Goal: Task Accomplishment & Management: Use online tool/utility

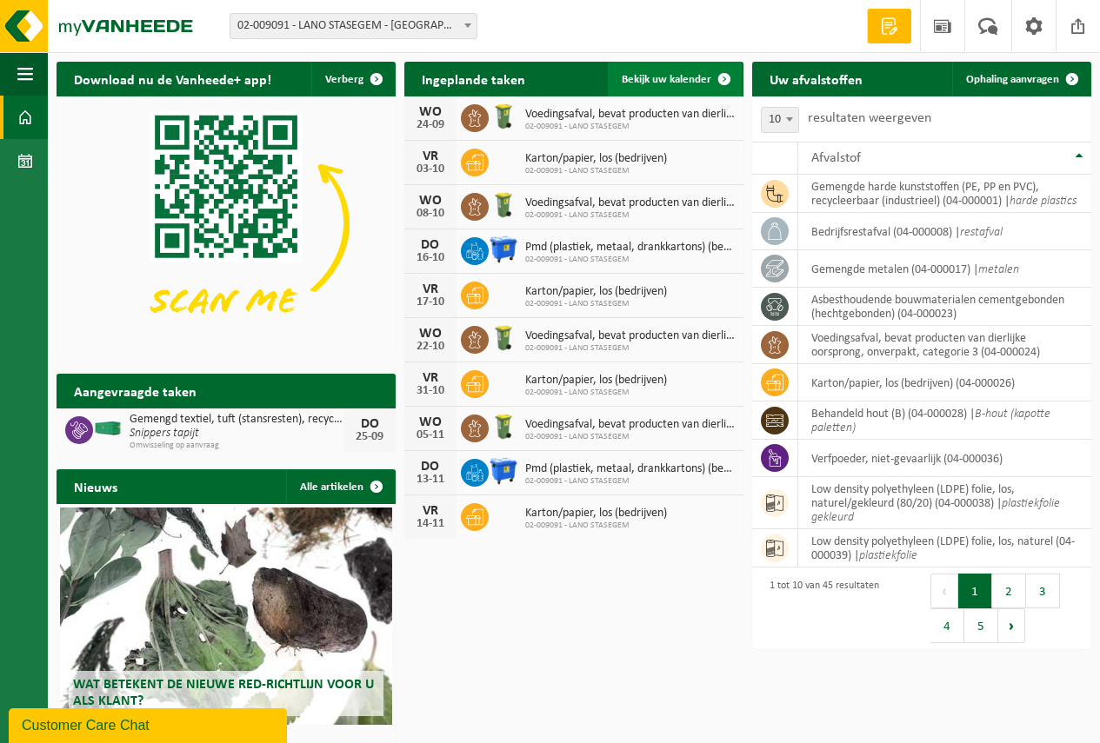
click at [665, 75] on span "Bekijk uw kalender" at bounding box center [667, 79] width 90 height 11
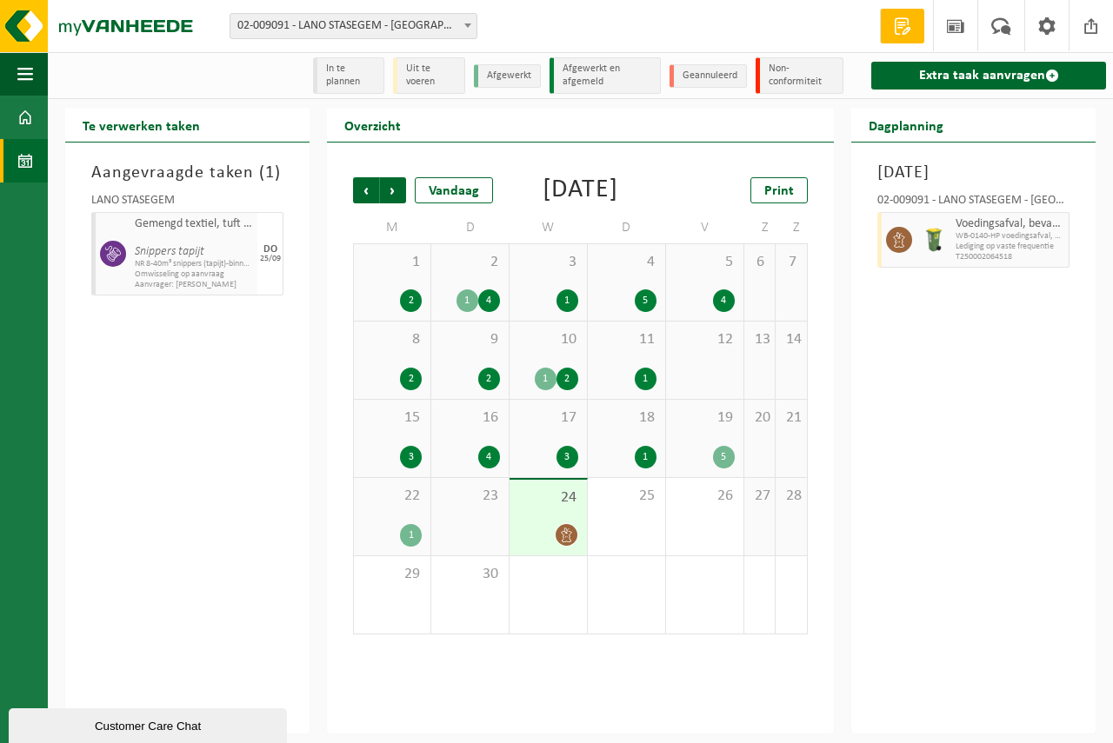
click at [469, 540] on div "23" at bounding box center [469, 516] width 77 height 77
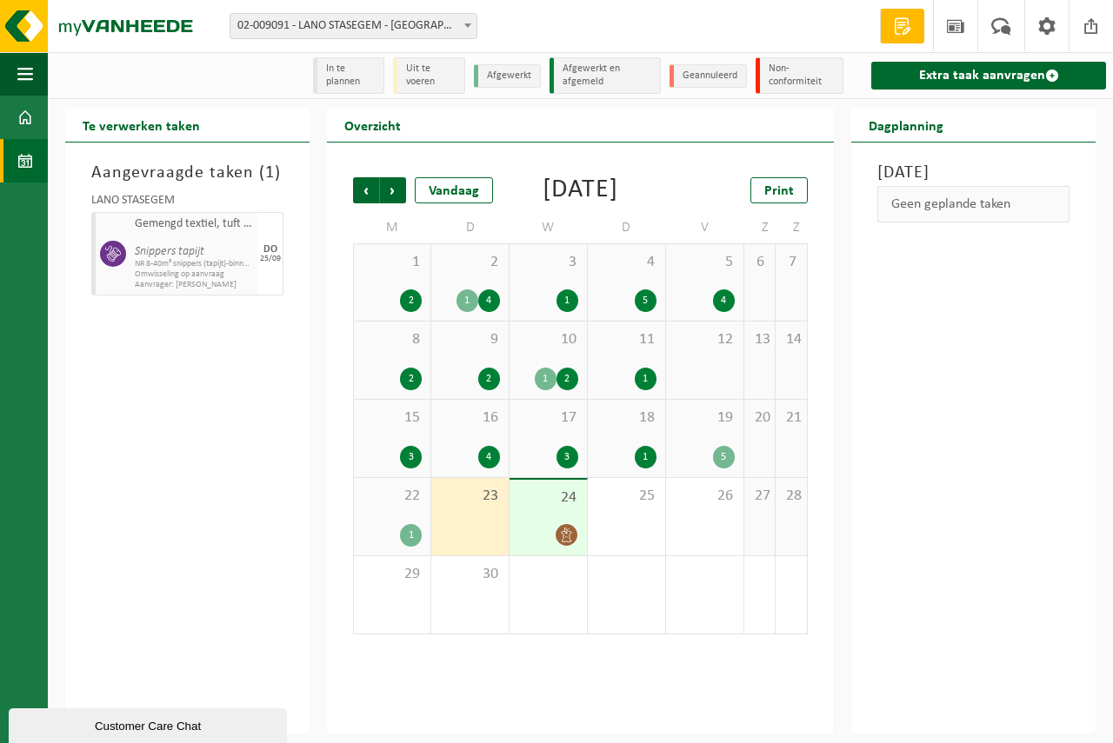
click at [564, 536] on div "24" at bounding box center [547, 518] width 77 height 76
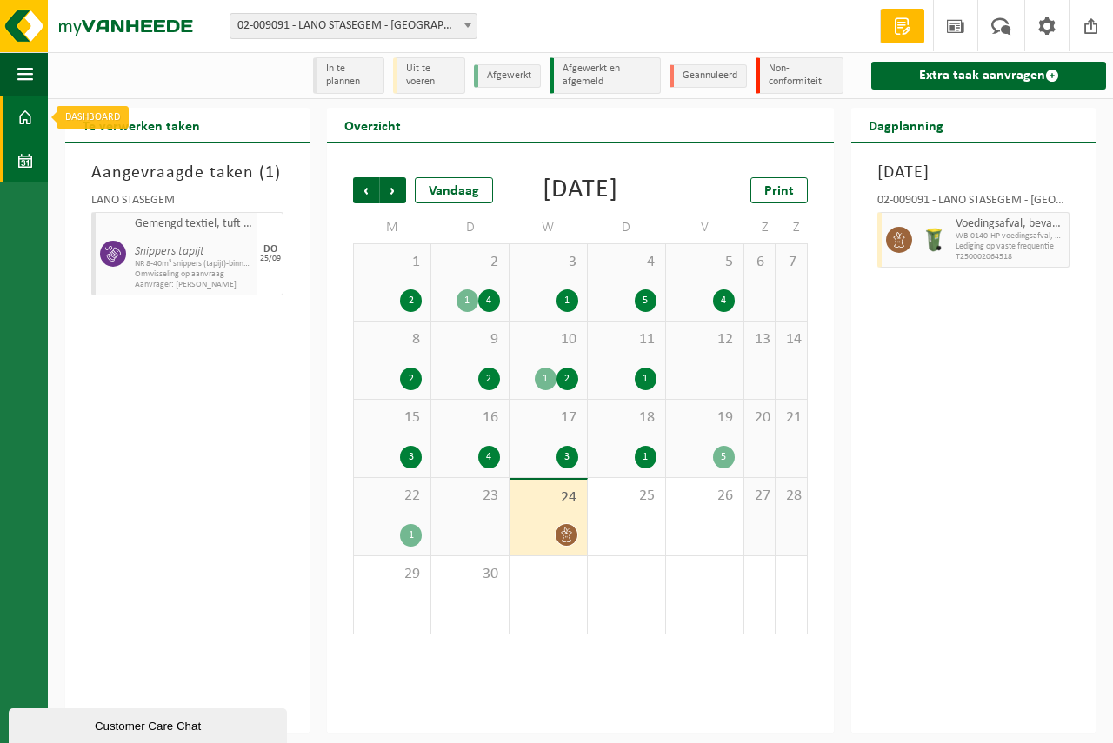
click at [26, 111] on span at bounding box center [25, 117] width 16 height 43
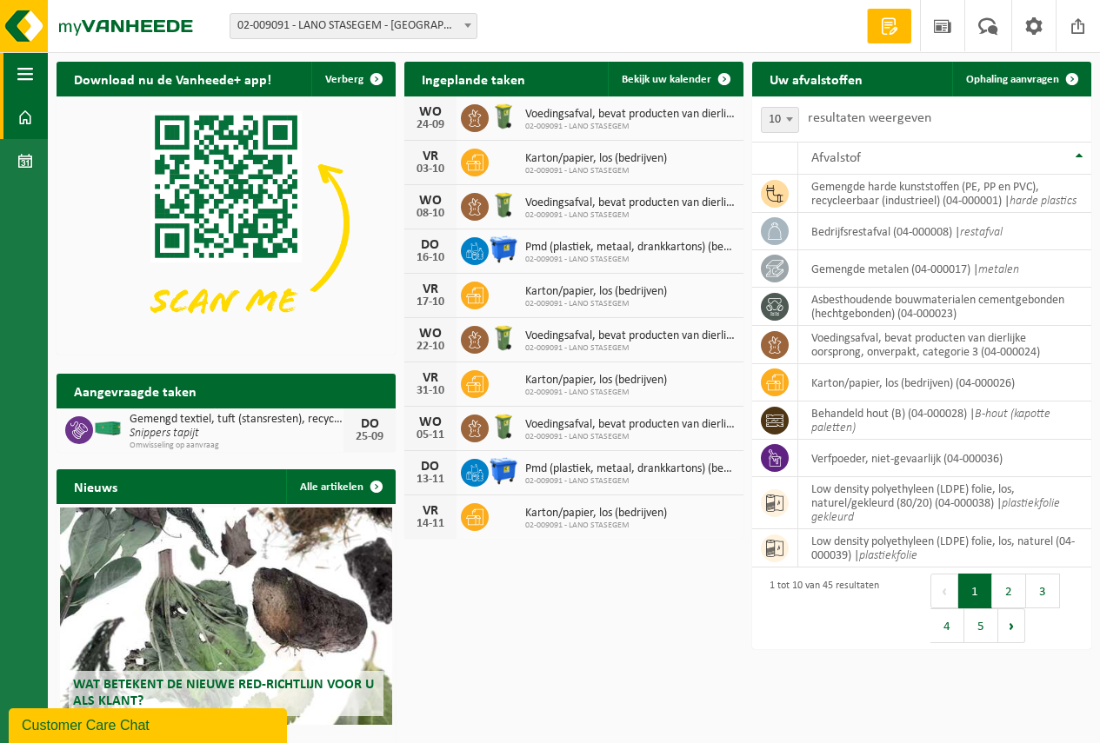
click at [23, 70] on span "button" at bounding box center [25, 73] width 16 height 43
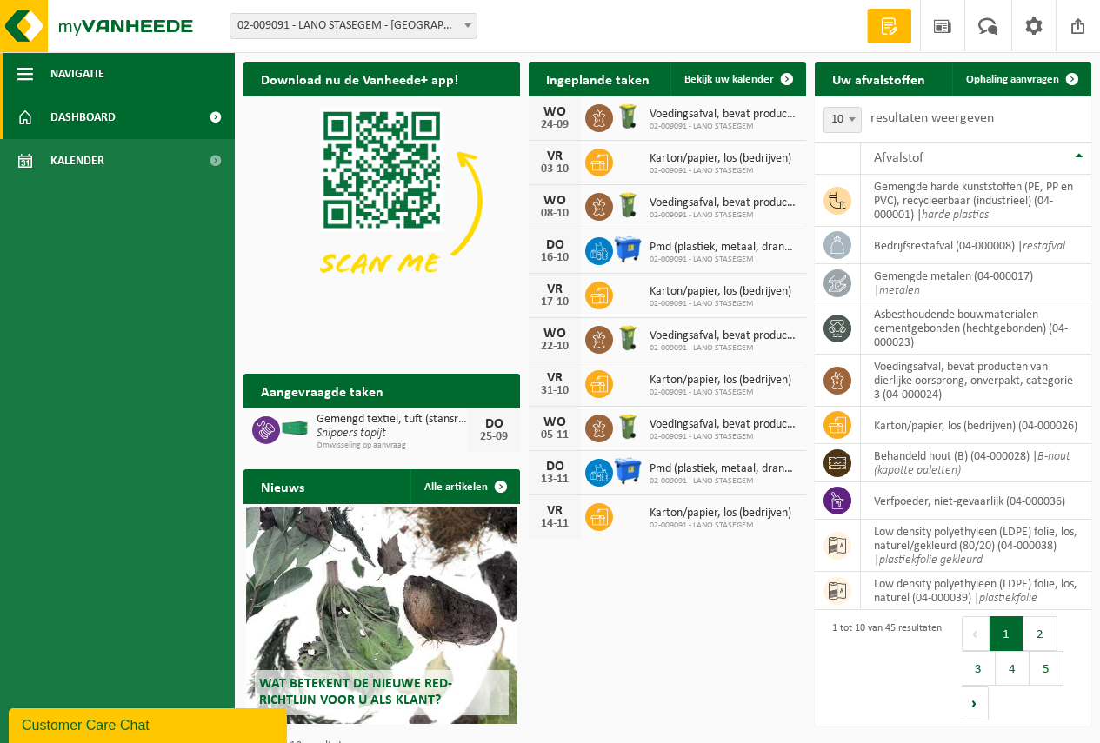
click at [17, 70] on span "button" at bounding box center [25, 73] width 16 height 43
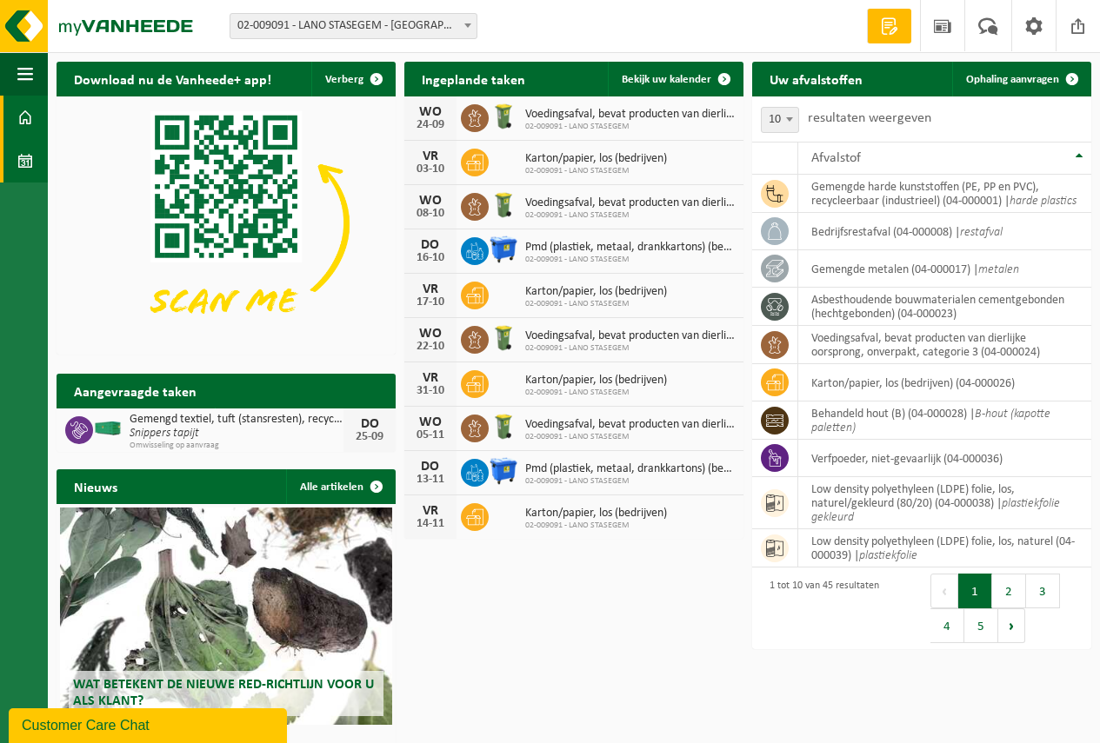
click at [24, 160] on span at bounding box center [25, 160] width 16 height 43
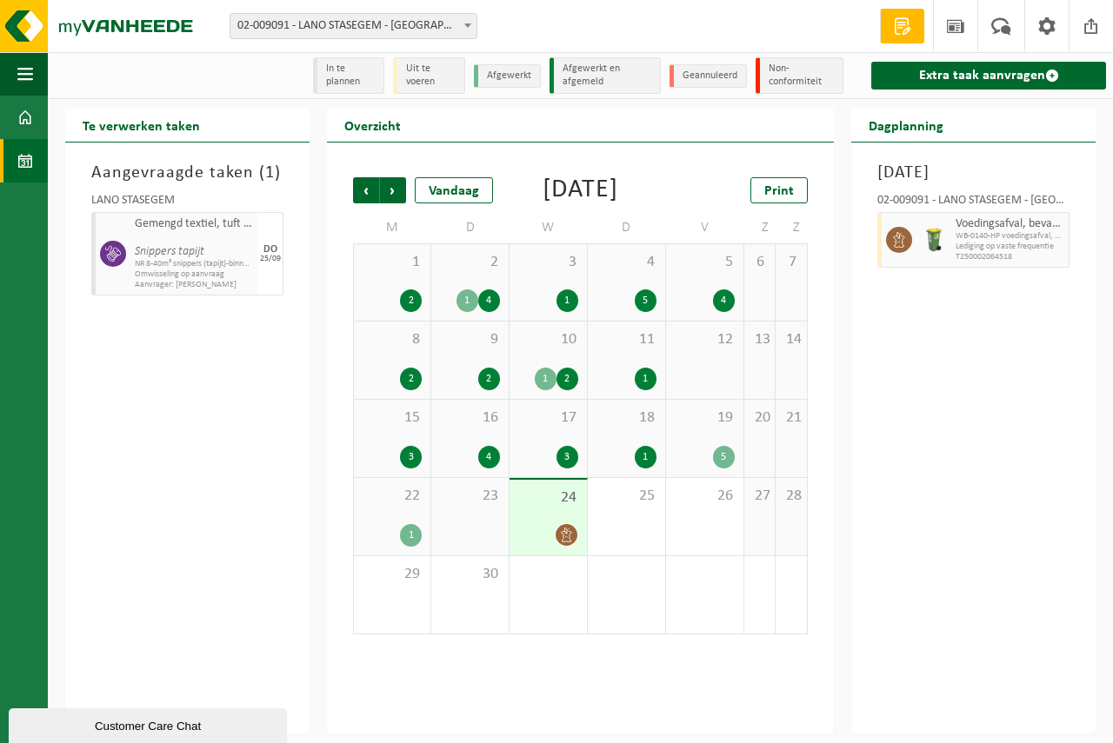
click at [571, 542] on icon at bounding box center [566, 535] width 15 height 15
click at [964, 72] on link "Extra taak aanvragen" at bounding box center [988, 76] width 235 height 28
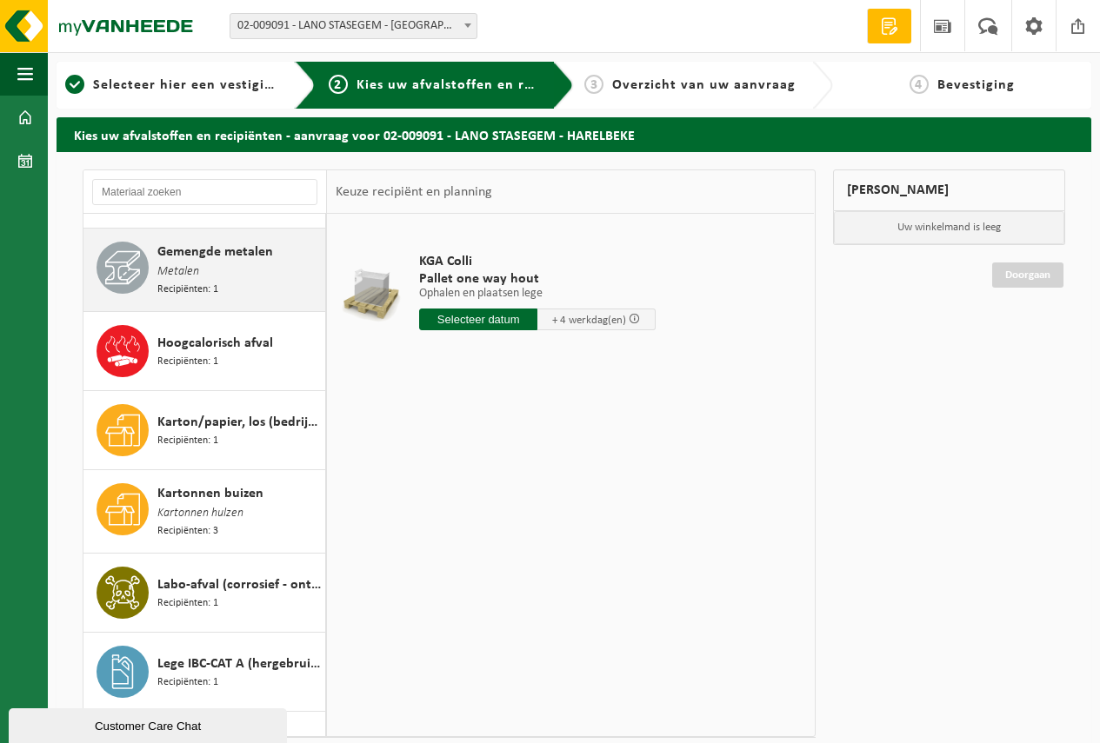
scroll to position [1391, 0]
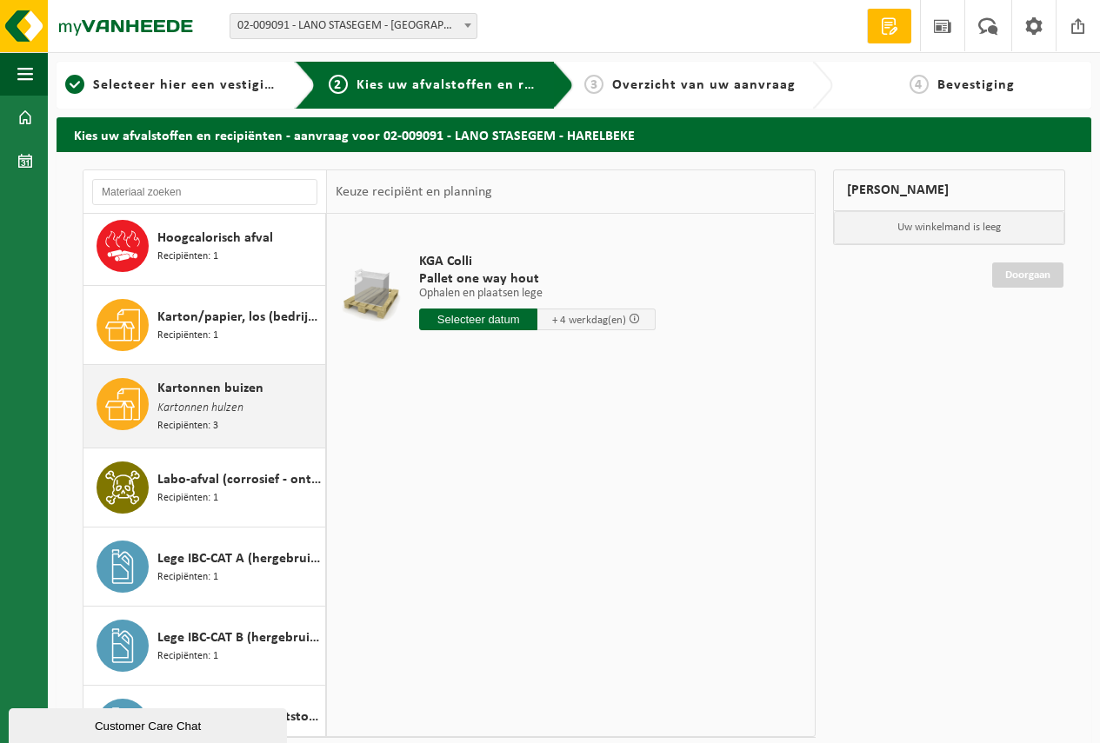
click at [216, 378] on span "Kartonnen buizen" at bounding box center [210, 388] width 106 height 21
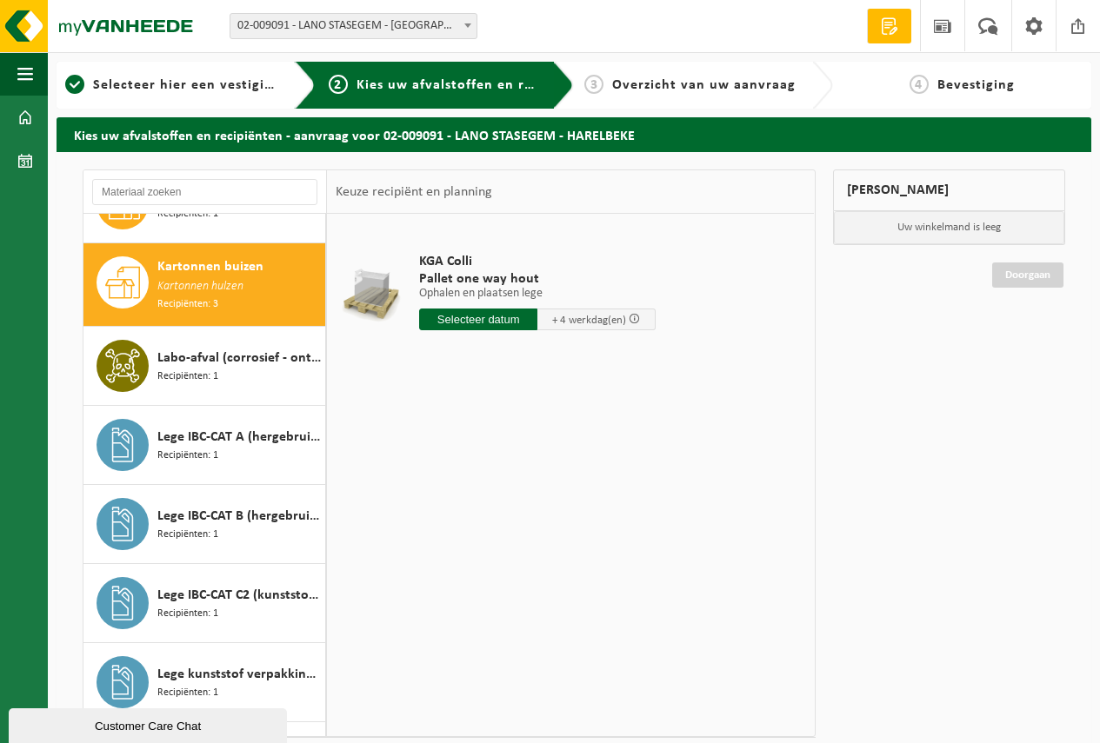
scroll to position [1519, 0]
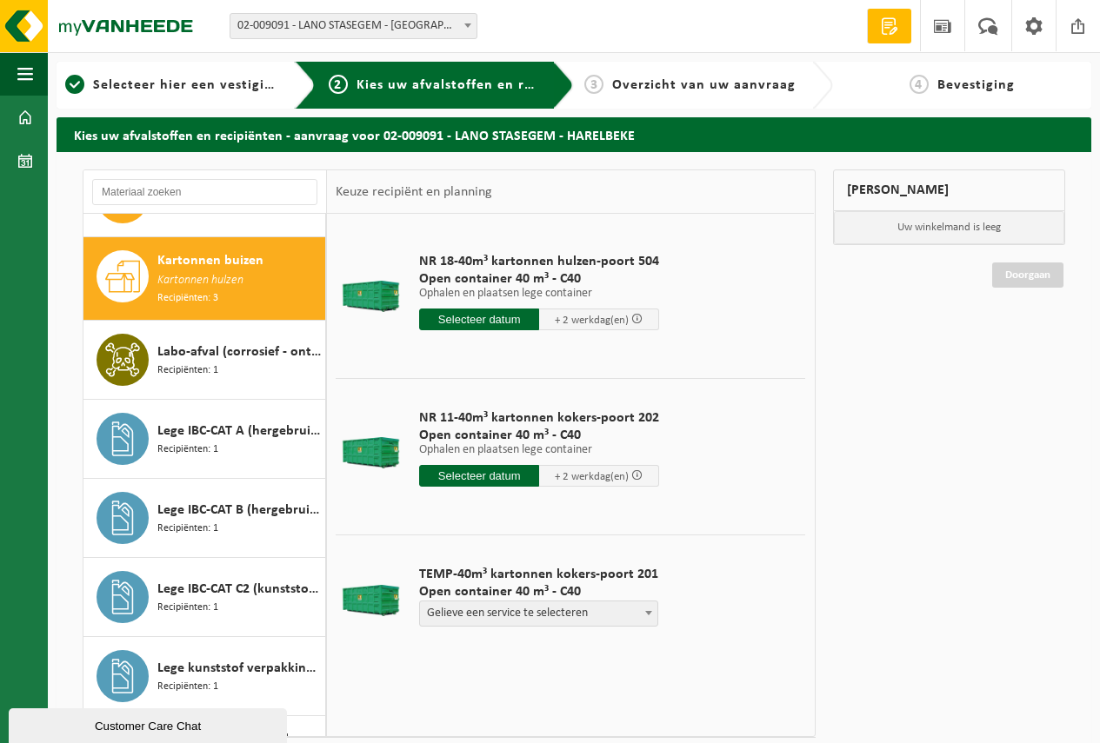
click at [482, 474] on input "text" at bounding box center [479, 476] width 120 height 22
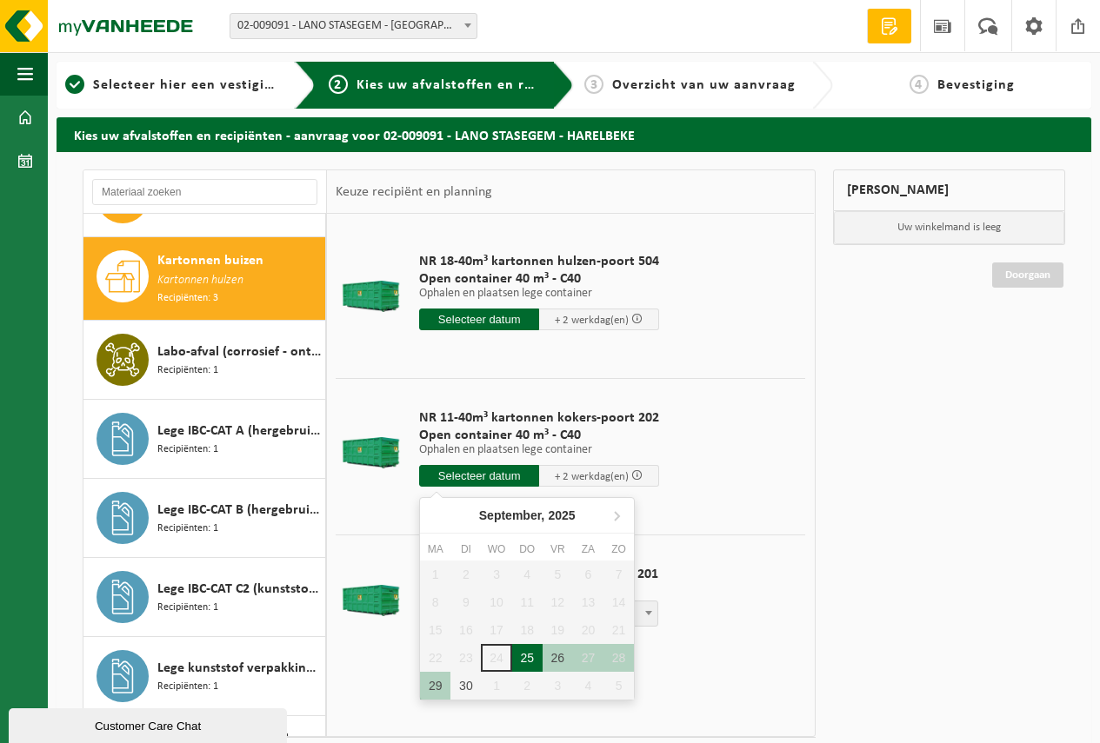
click at [523, 659] on div "25" at bounding box center [527, 658] width 30 height 28
type input "Van 2025-09-25"
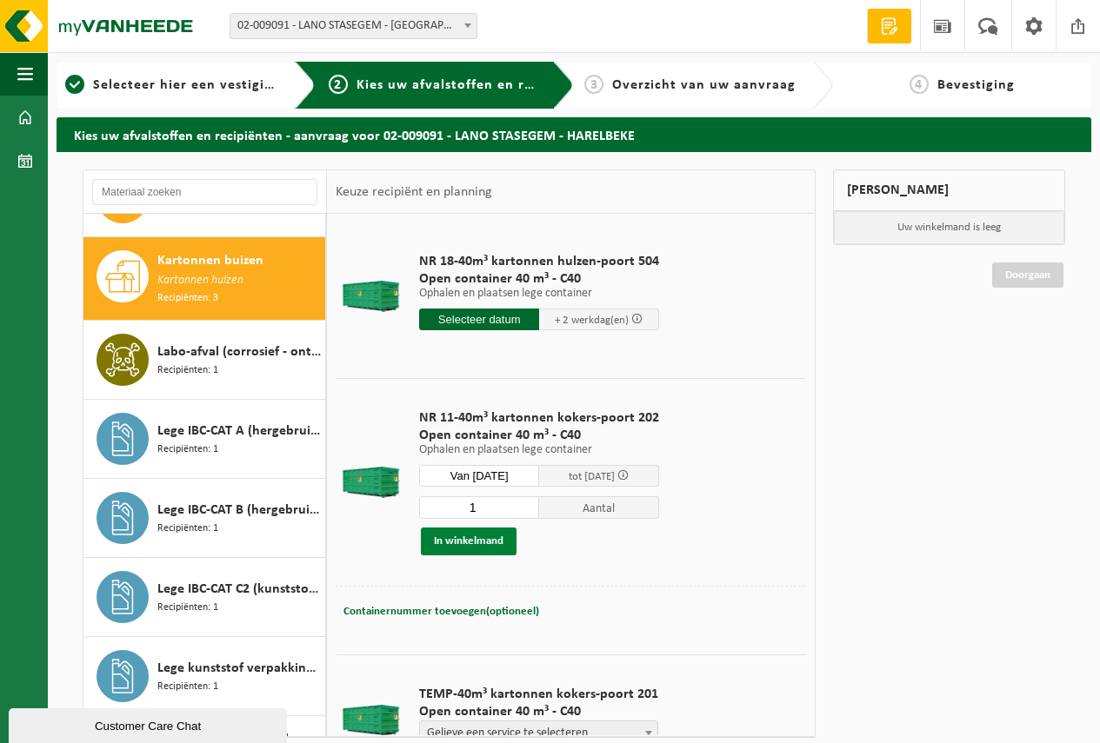
click at [462, 533] on button "In winkelmand" at bounding box center [469, 542] width 96 height 28
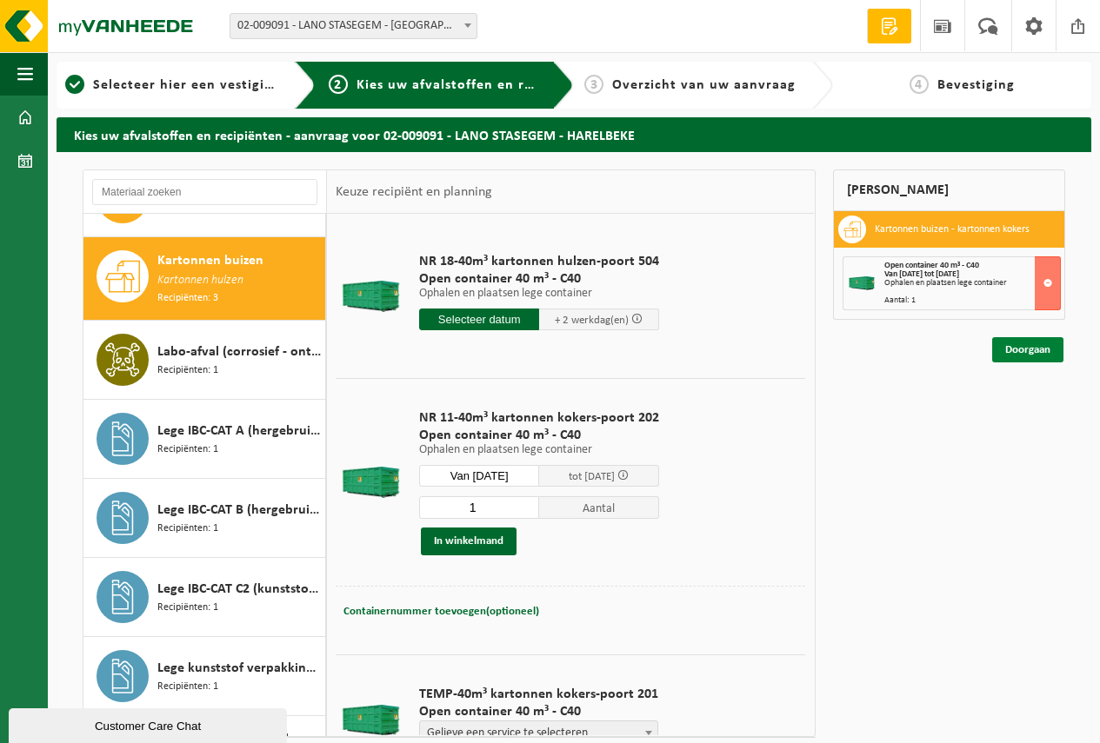
click at [1028, 347] on link "Doorgaan" at bounding box center [1027, 349] width 71 height 25
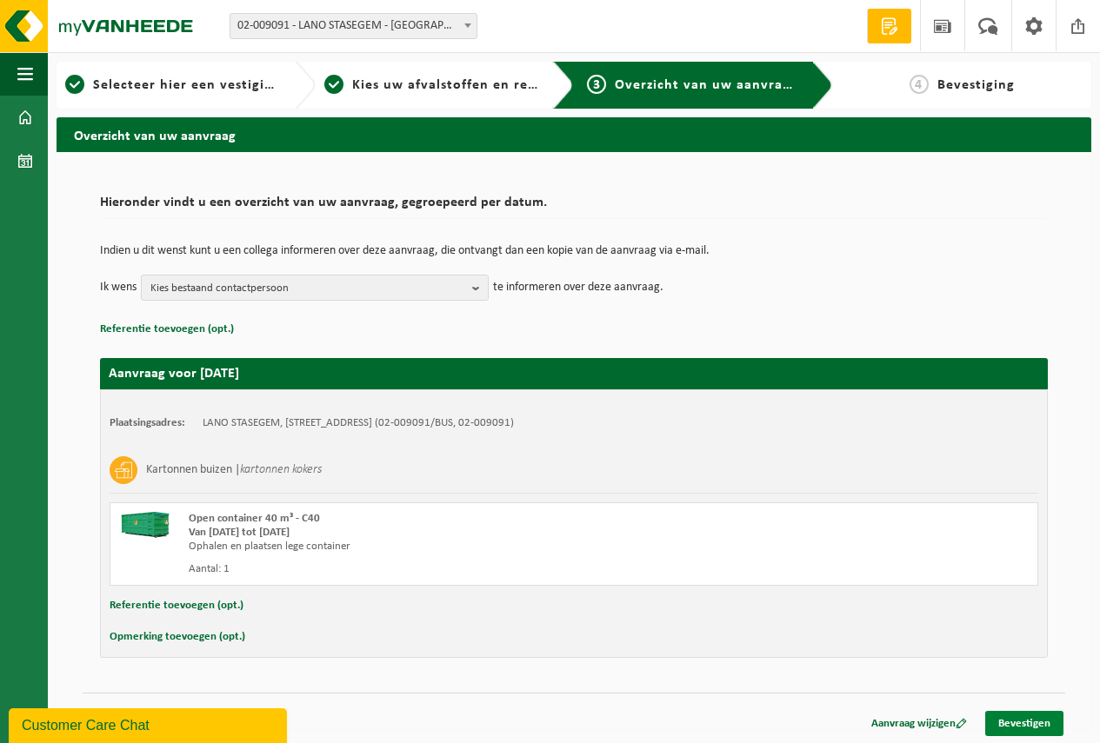
click at [1021, 722] on link "Bevestigen" at bounding box center [1024, 723] width 78 height 25
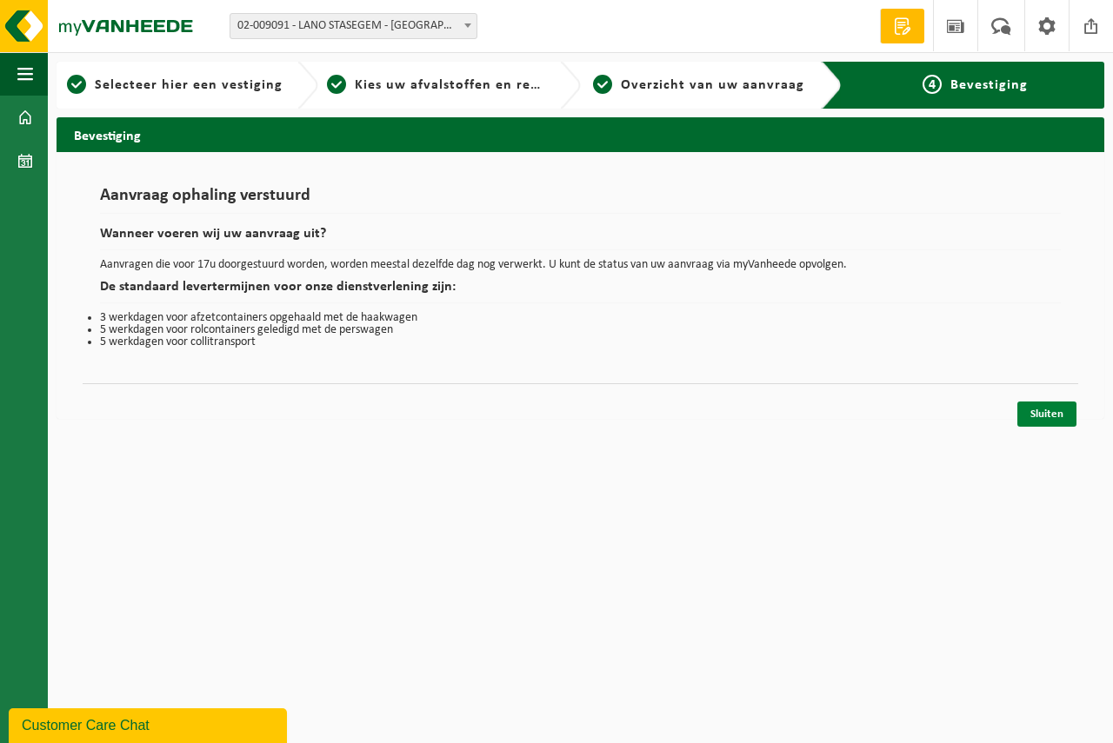
click at [1048, 408] on link "Sluiten" at bounding box center [1046, 414] width 59 height 25
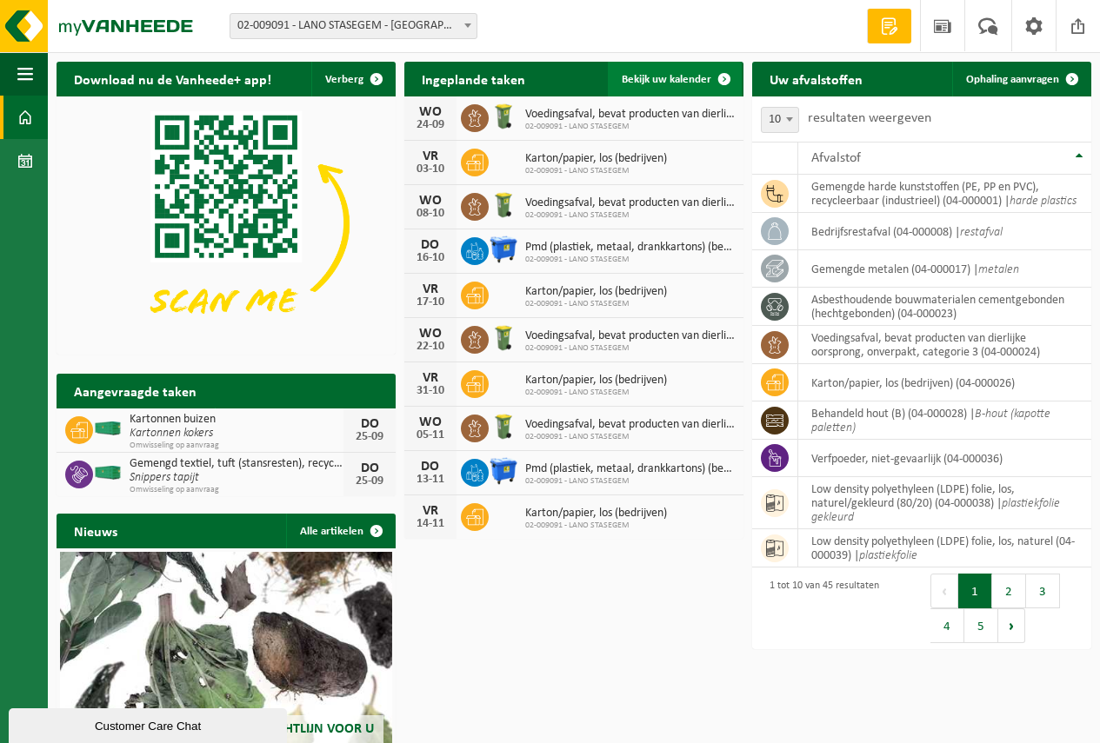
click at [666, 77] on span "Bekijk uw kalender" at bounding box center [667, 79] width 90 height 11
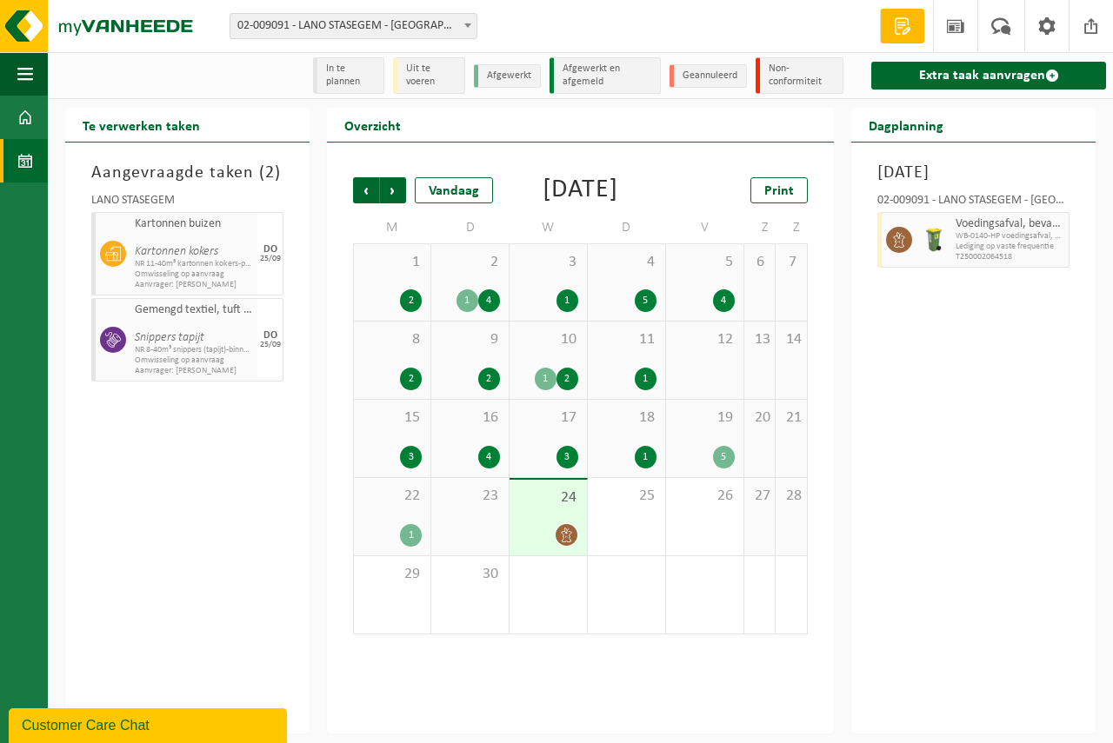
click at [565, 540] on div "24" at bounding box center [547, 518] width 77 height 76
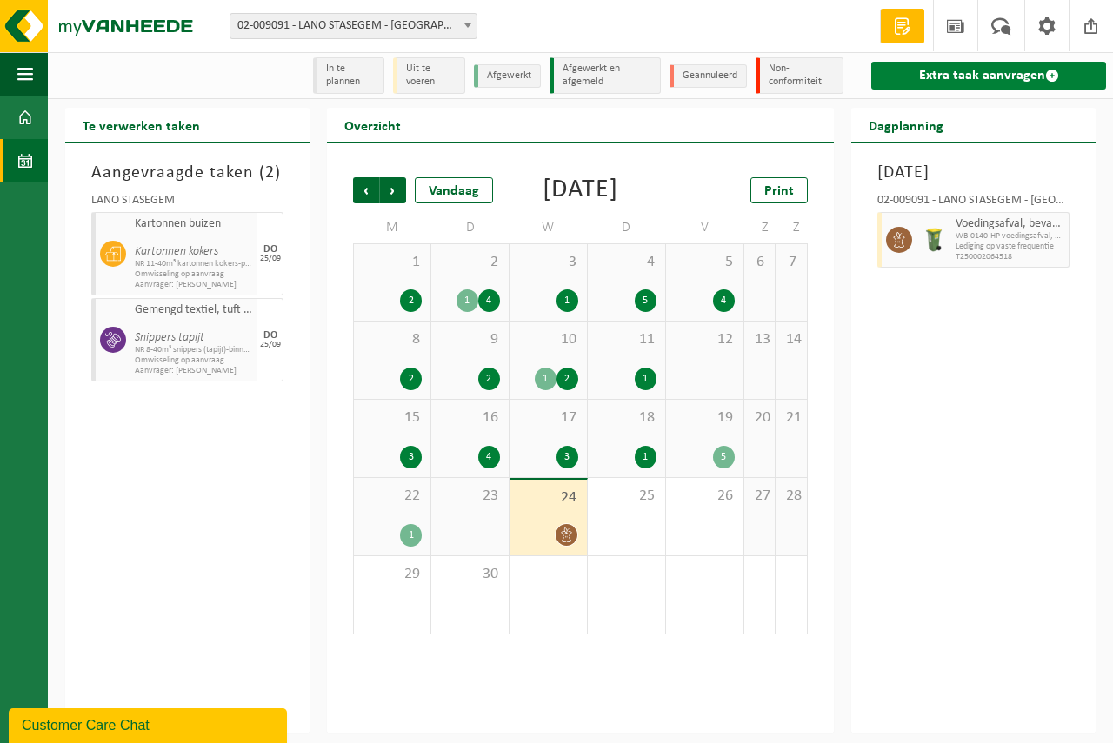
click at [957, 70] on link "Extra taak aanvragen" at bounding box center [988, 76] width 235 height 28
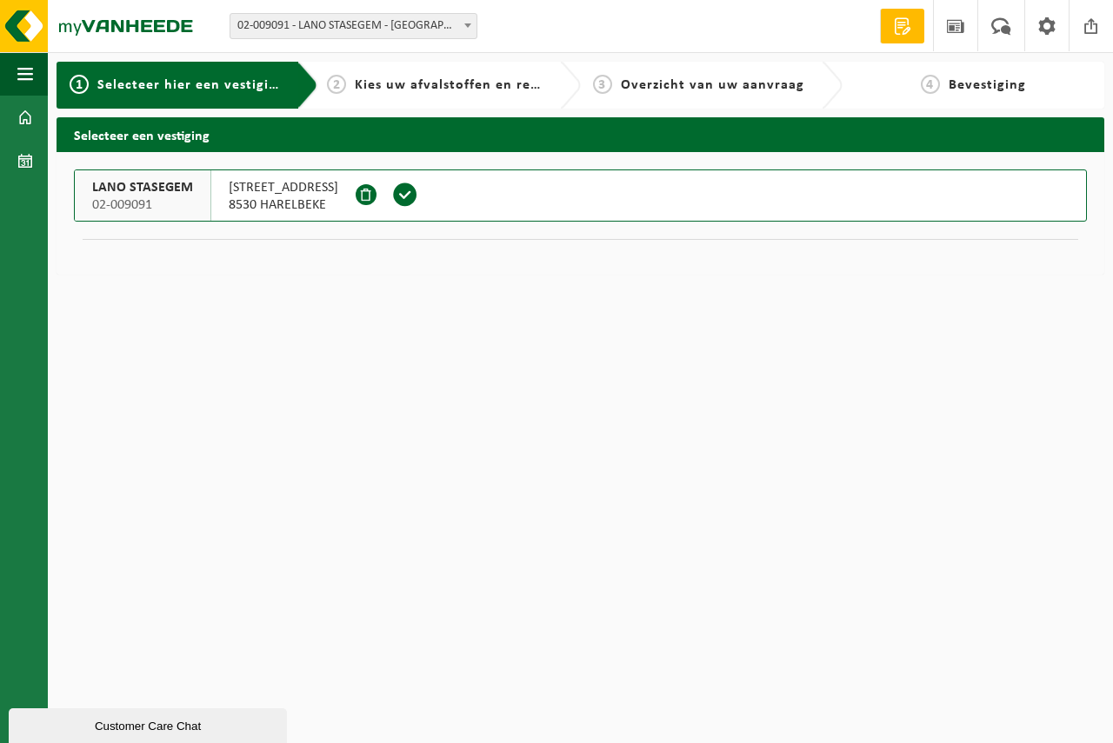
click at [392, 193] on span at bounding box center [405, 195] width 26 height 26
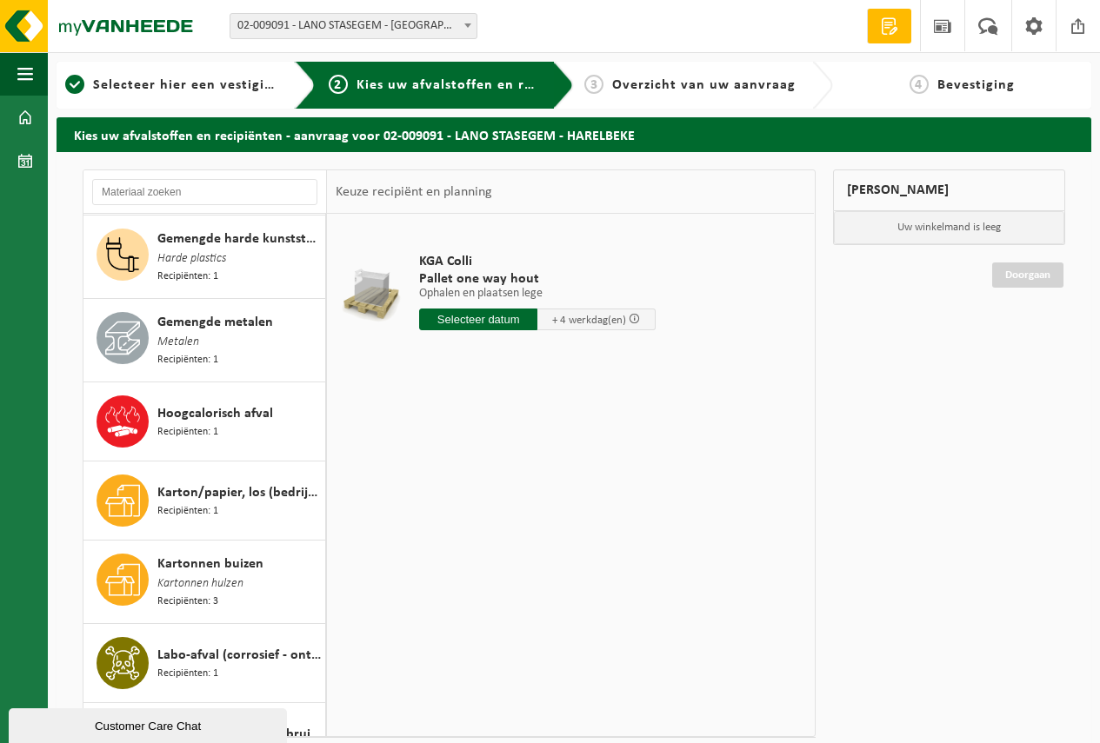
scroll to position [1217, 0]
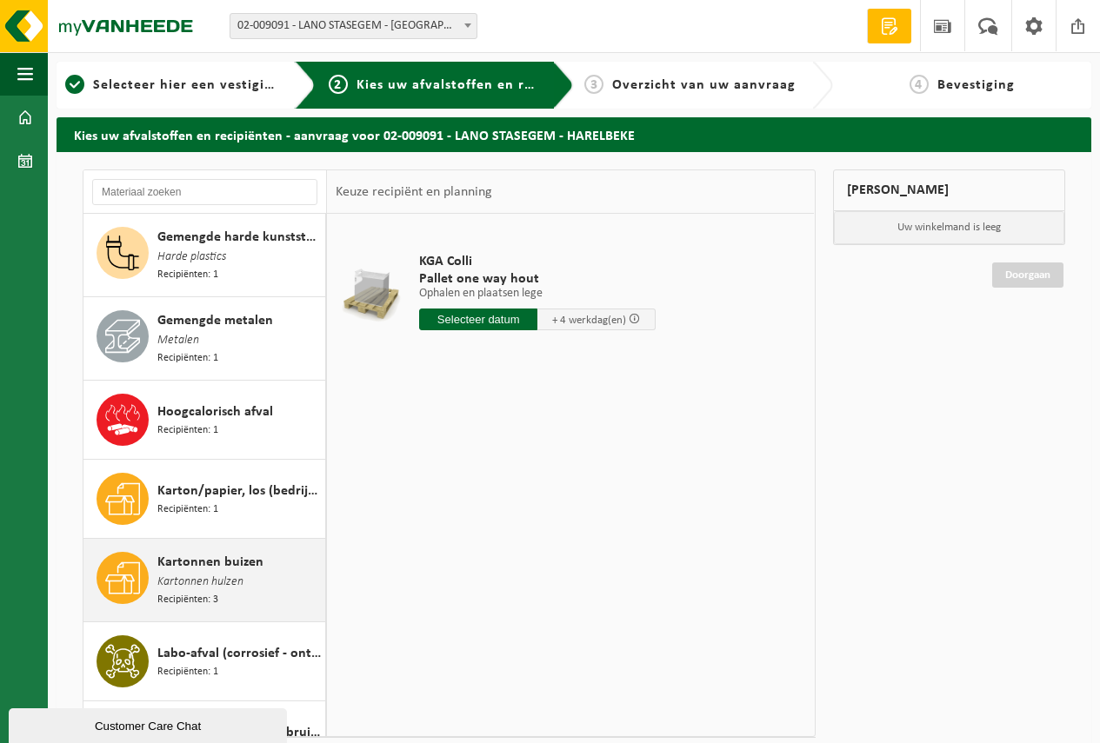
click at [204, 552] on span "Kartonnen buizen" at bounding box center [210, 562] width 106 height 21
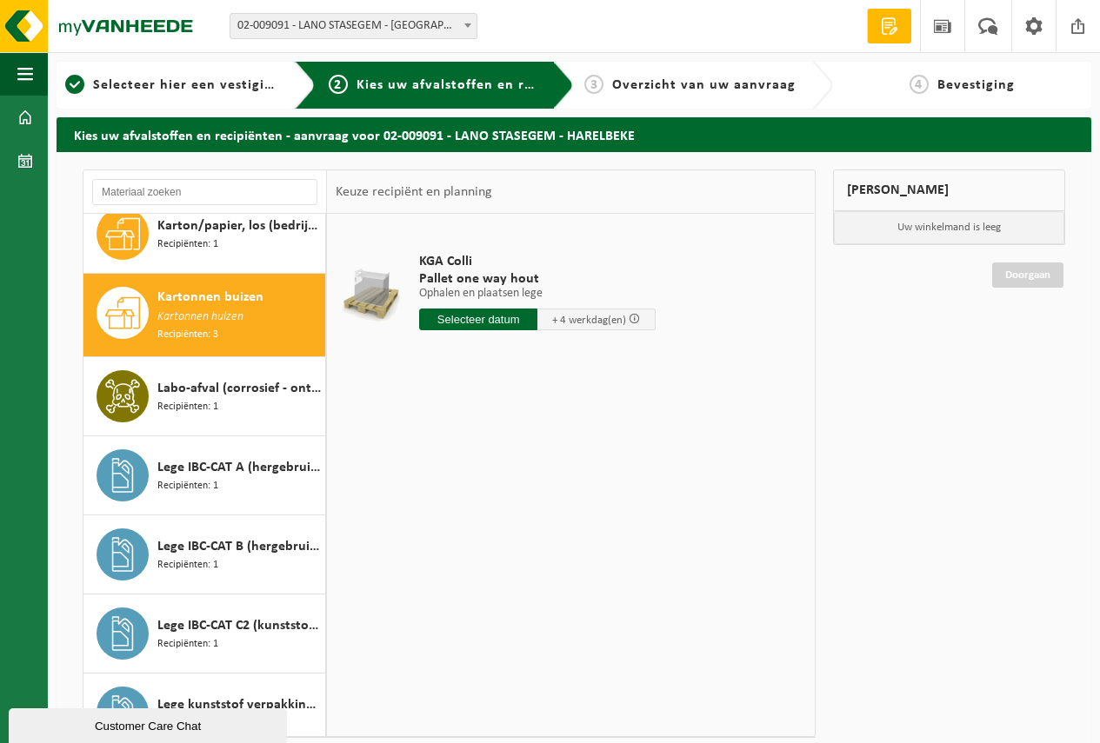
scroll to position [1519, 0]
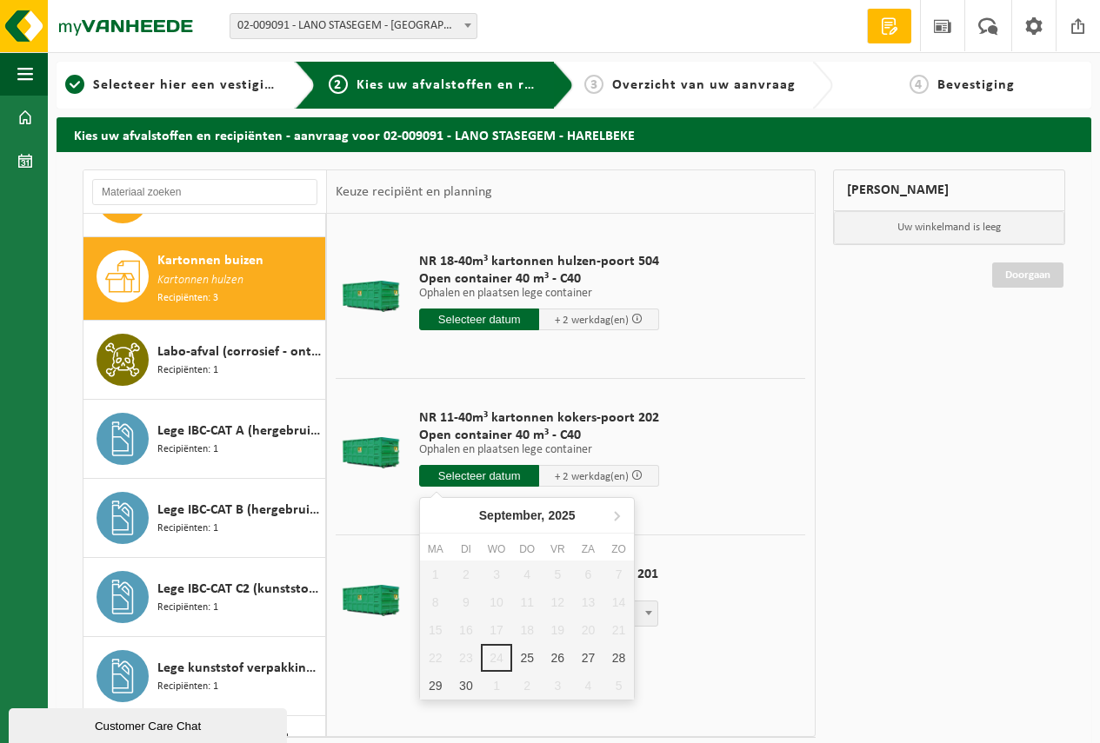
click at [484, 472] on input "text" at bounding box center [479, 476] width 120 height 22
click at [521, 654] on div "25" at bounding box center [527, 658] width 30 height 28
type input "Van 2025-09-25"
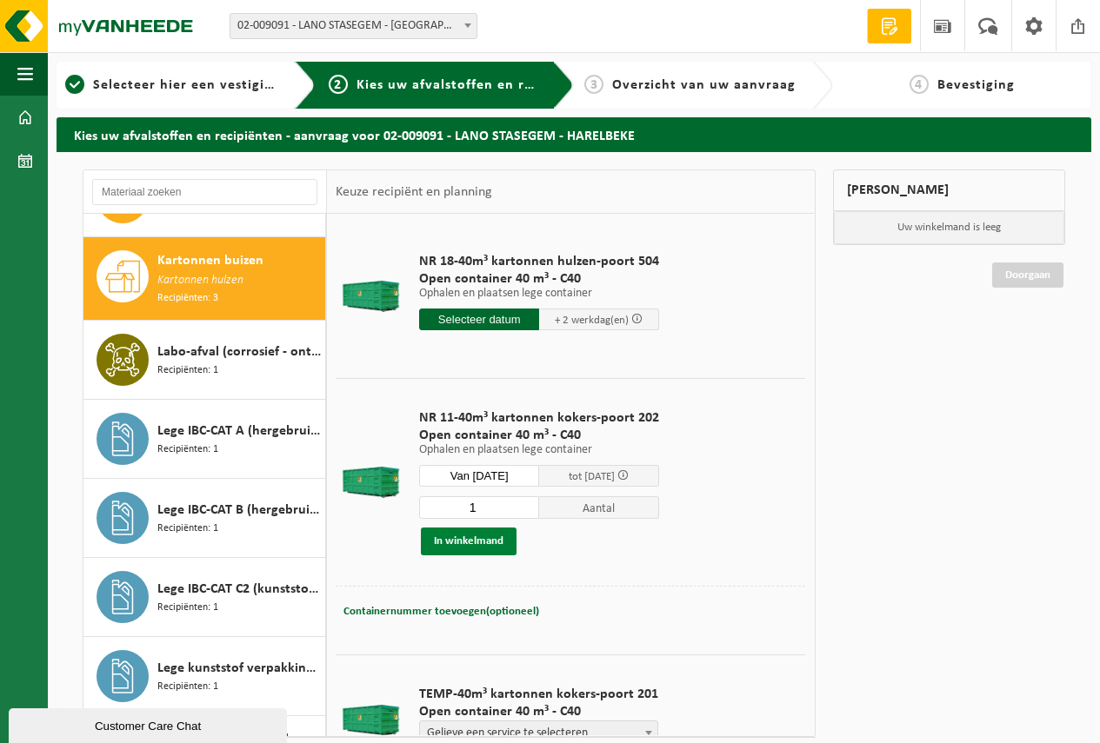
click at [472, 539] on button "In winkelmand" at bounding box center [469, 542] width 96 height 28
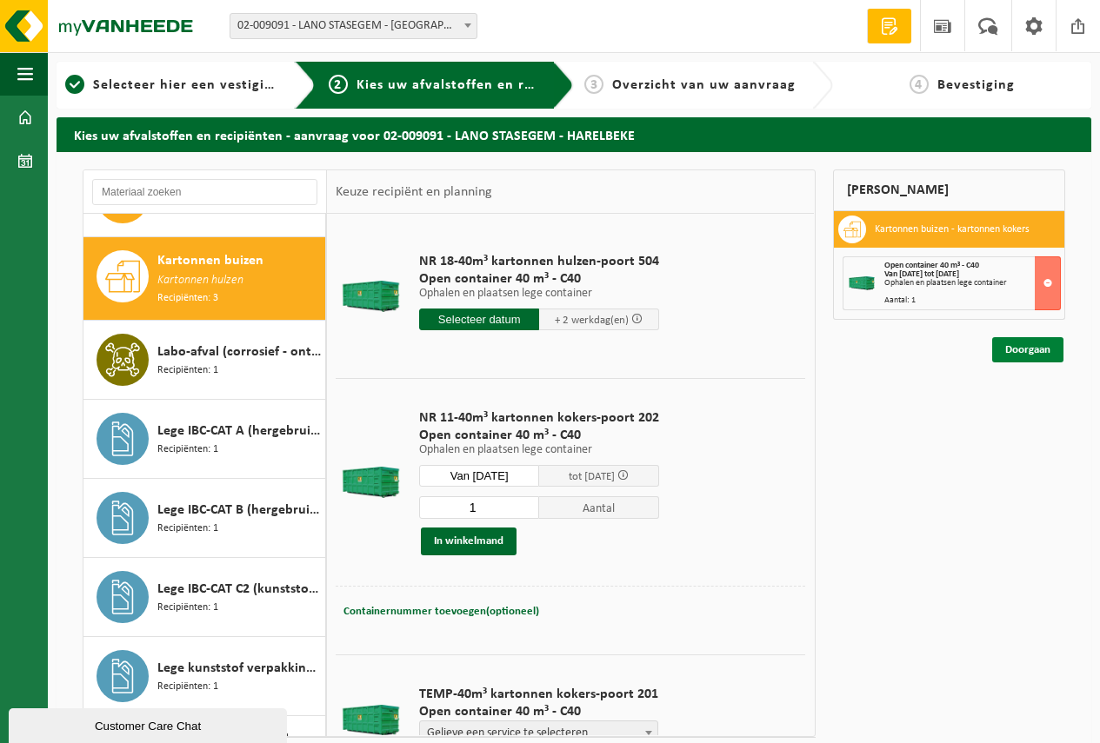
click at [1028, 344] on link "Doorgaan" at bounding box center [1027, 349] width 71 height 25
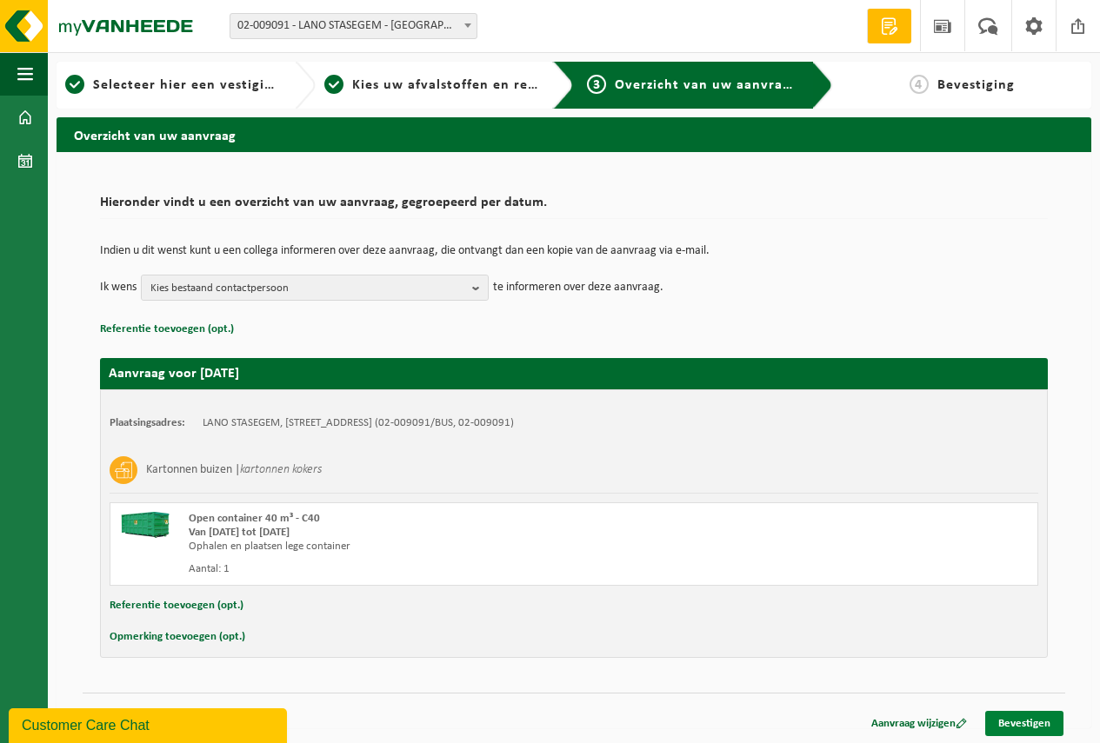
click at [1023, 724] on link "Bevestigen" at bounding box center [1024, 723] width 78 height 25
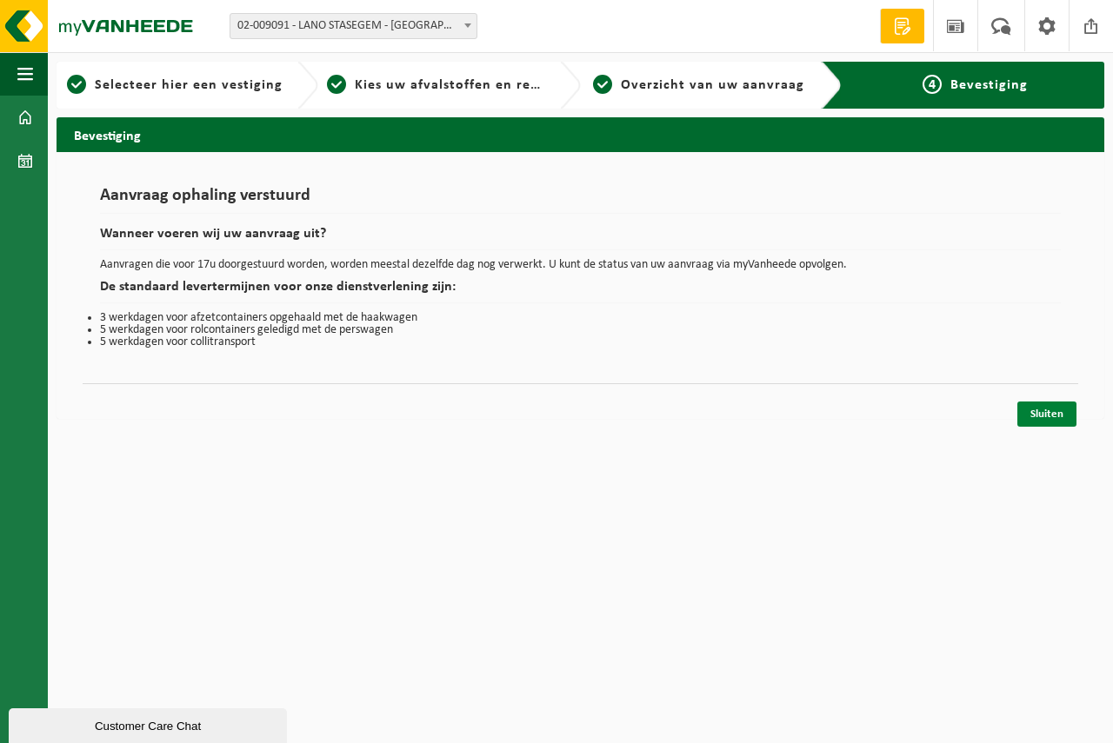
click at [1056, 409] on link "Sluiten" at bounding box center [1046, 414] width 59 height 25
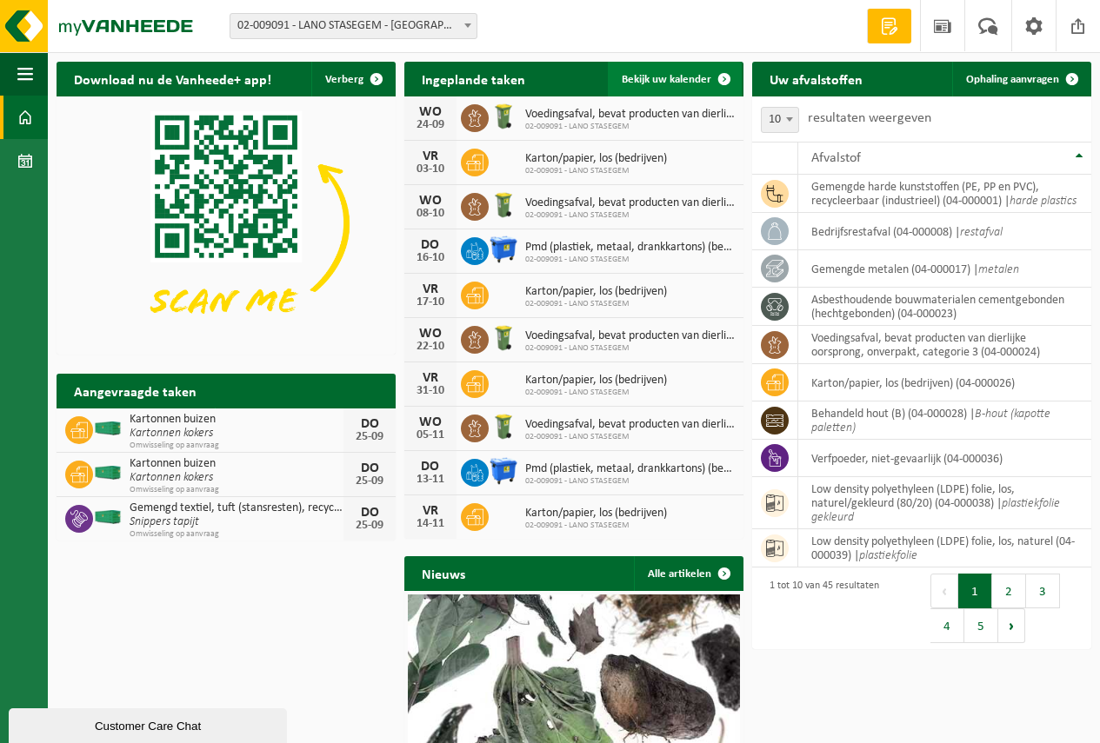
click at [650, 77] on span "Bekijk uw kalender" at bounding box center [667, 79] width 90 height 11
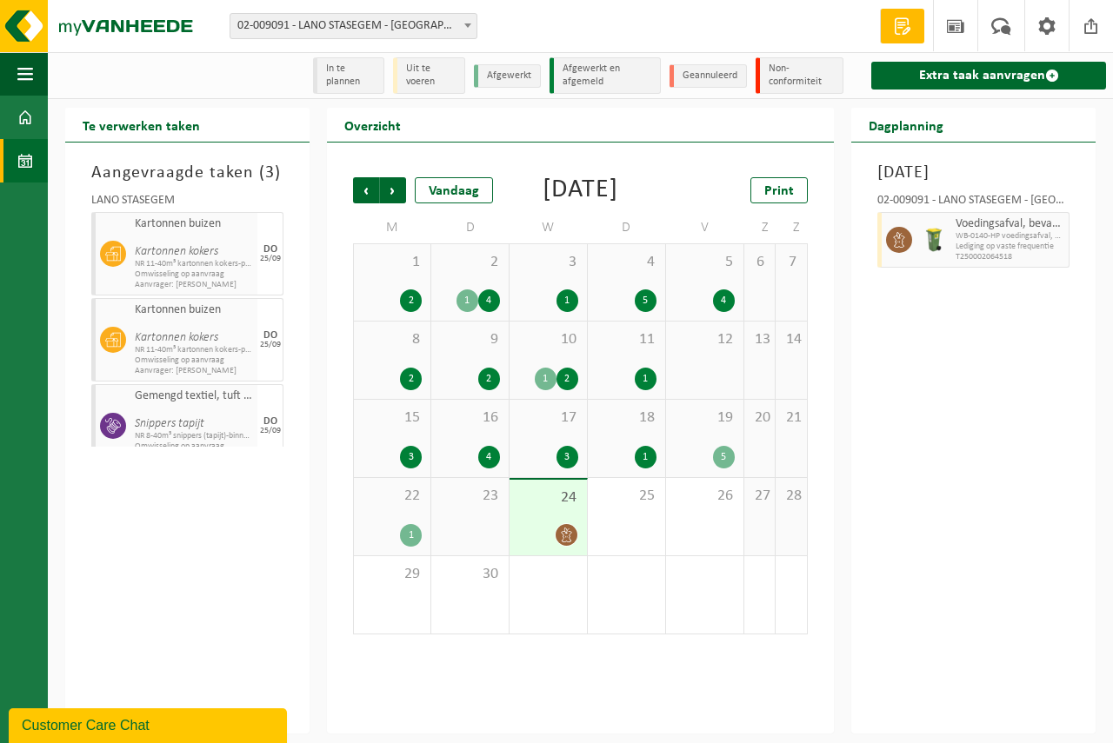
click at [478, 535] on div "23" at bounding box center [469, 516] width 77 height 77
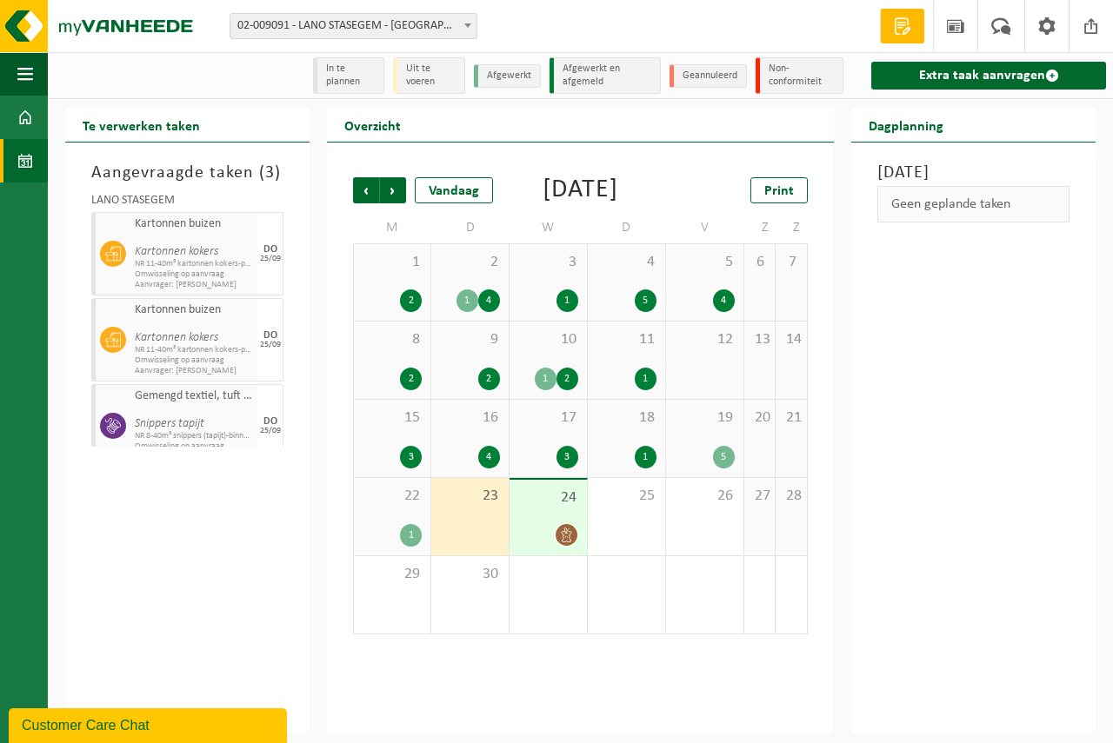
click at [398, 537] on div "22 1" at bounding box center [392, 516] width 77 height 77
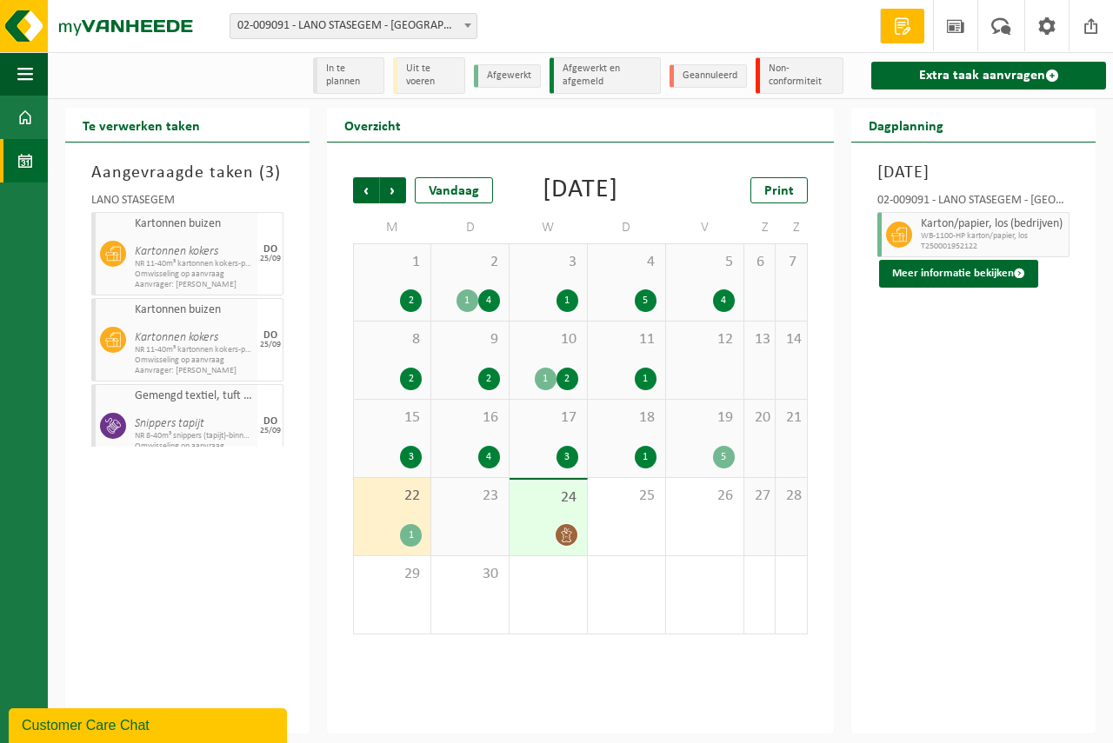
click at [456, 536] on div "23" at bounding box center [469, 516] width 77 height 77
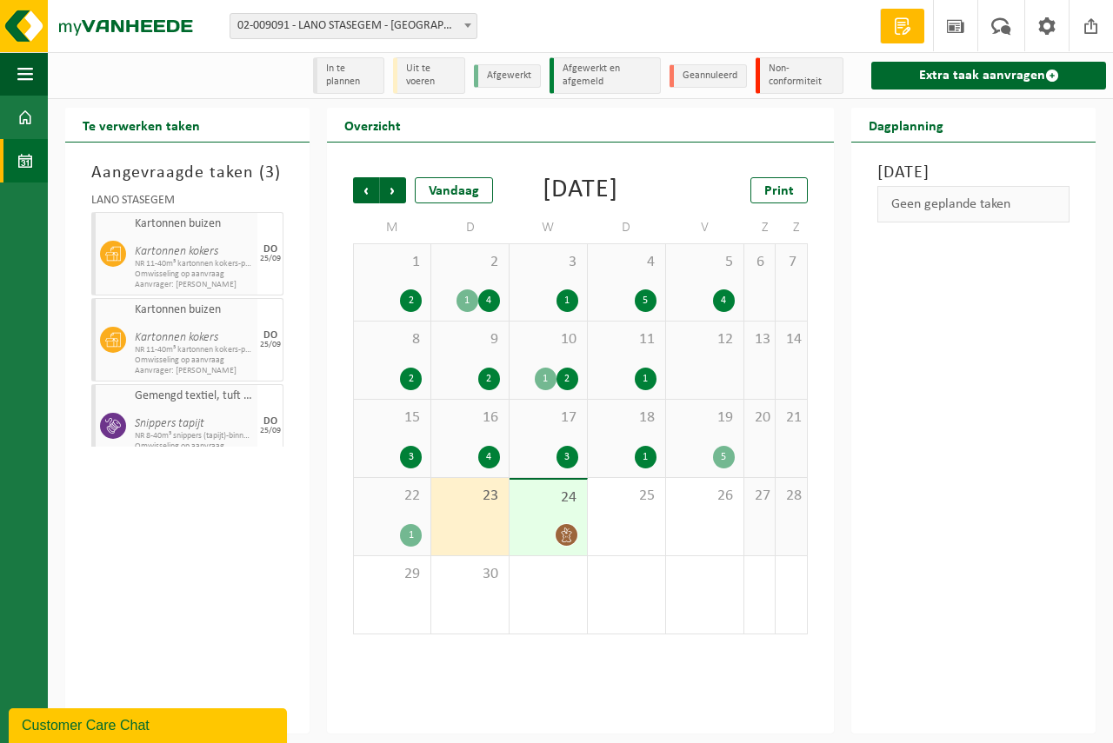
click at [695, 469] on div "19 5" at bounding box center [704, 438] width 77 height 77
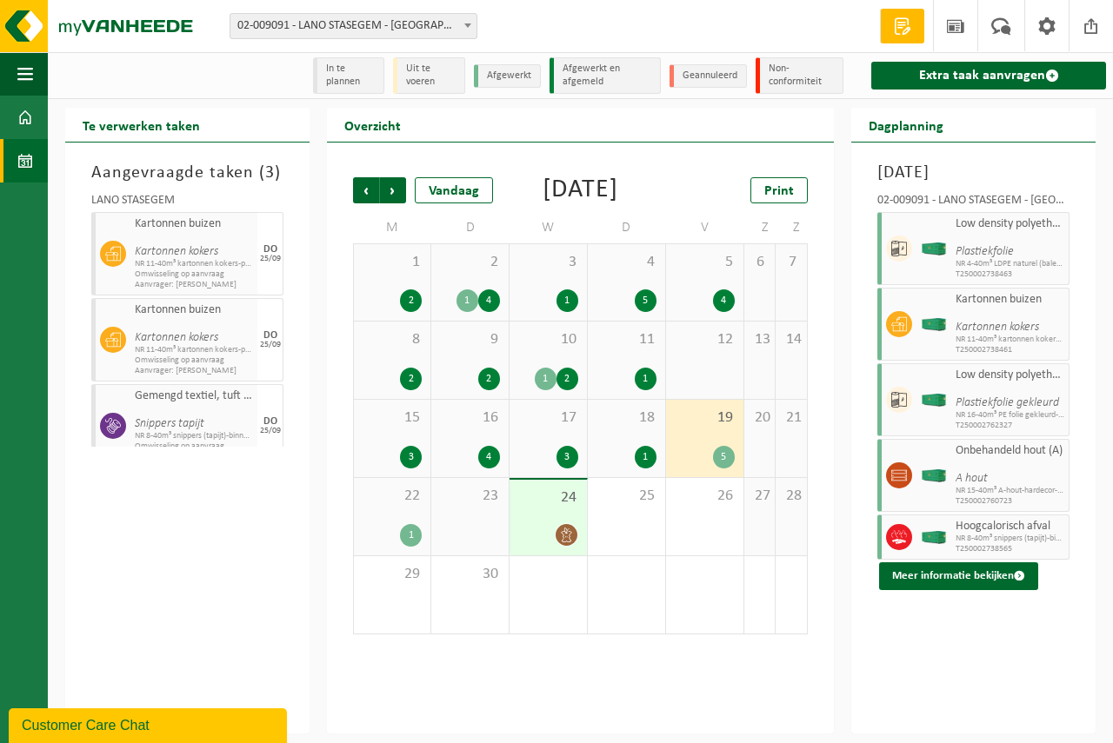
click at [471, 506] on span "23" at bounding box center [470, 496] width 60 height 19
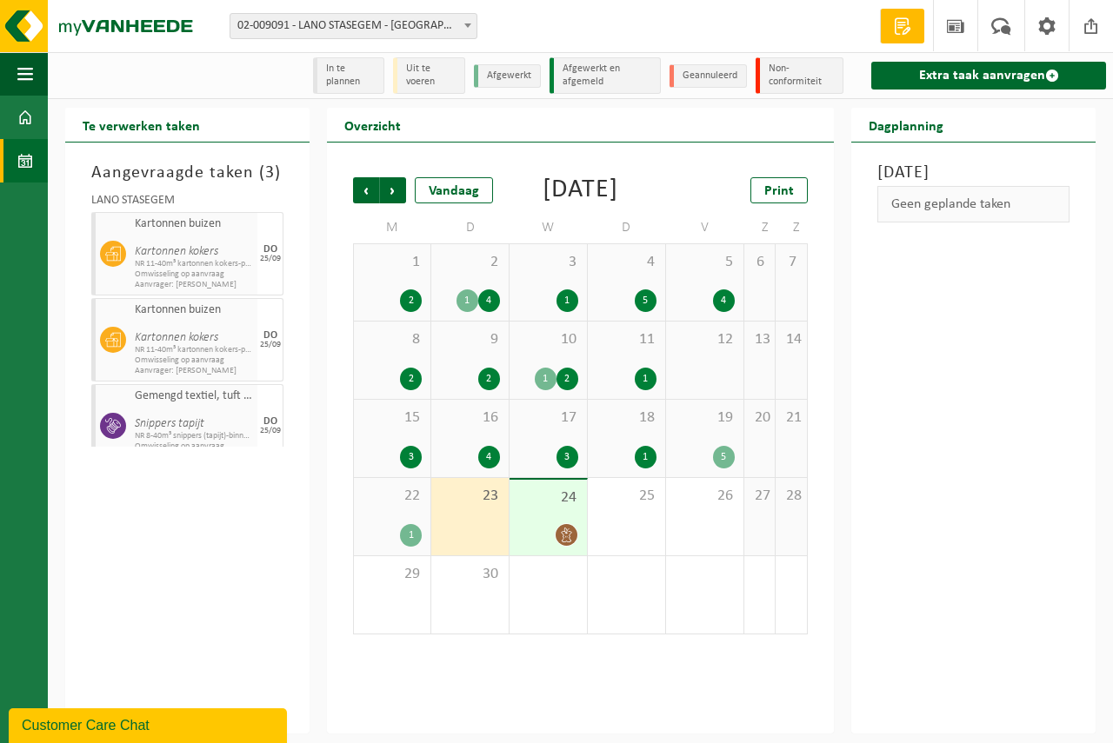
click at [469, 542] on div "23" at bounding box center [469, 516] width 77 height 77
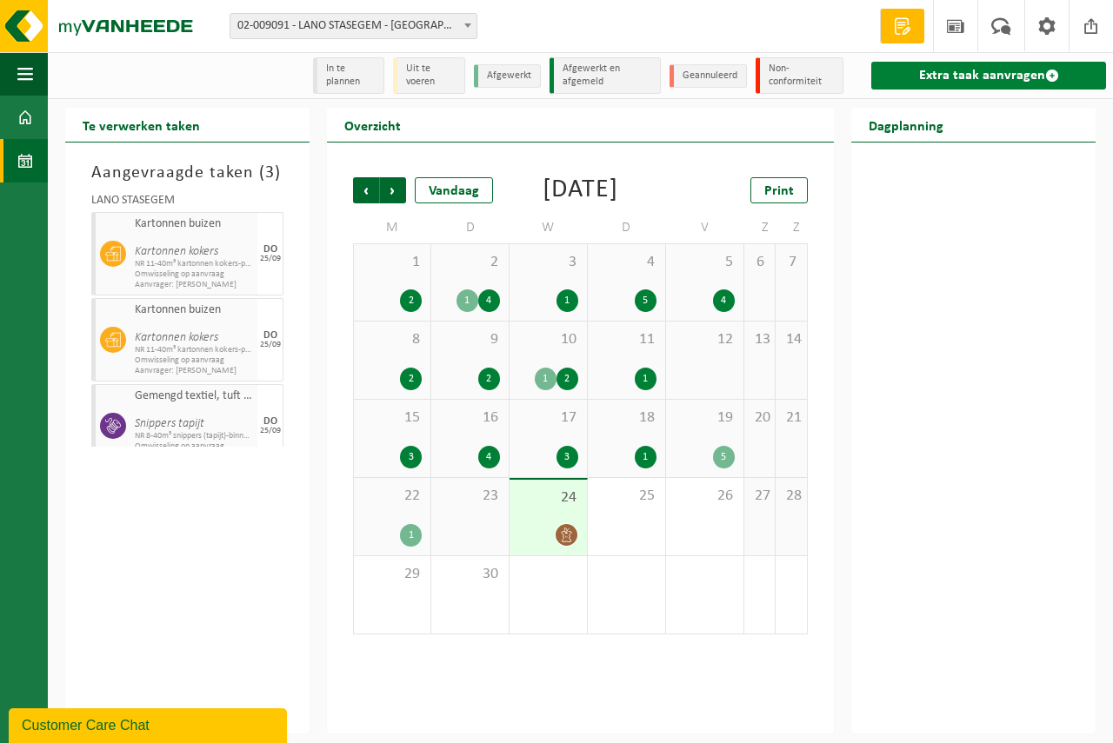
click at [976, 71] on link "Extra taak aanvragen" at bounding box center [988, 76] width 235 height 28
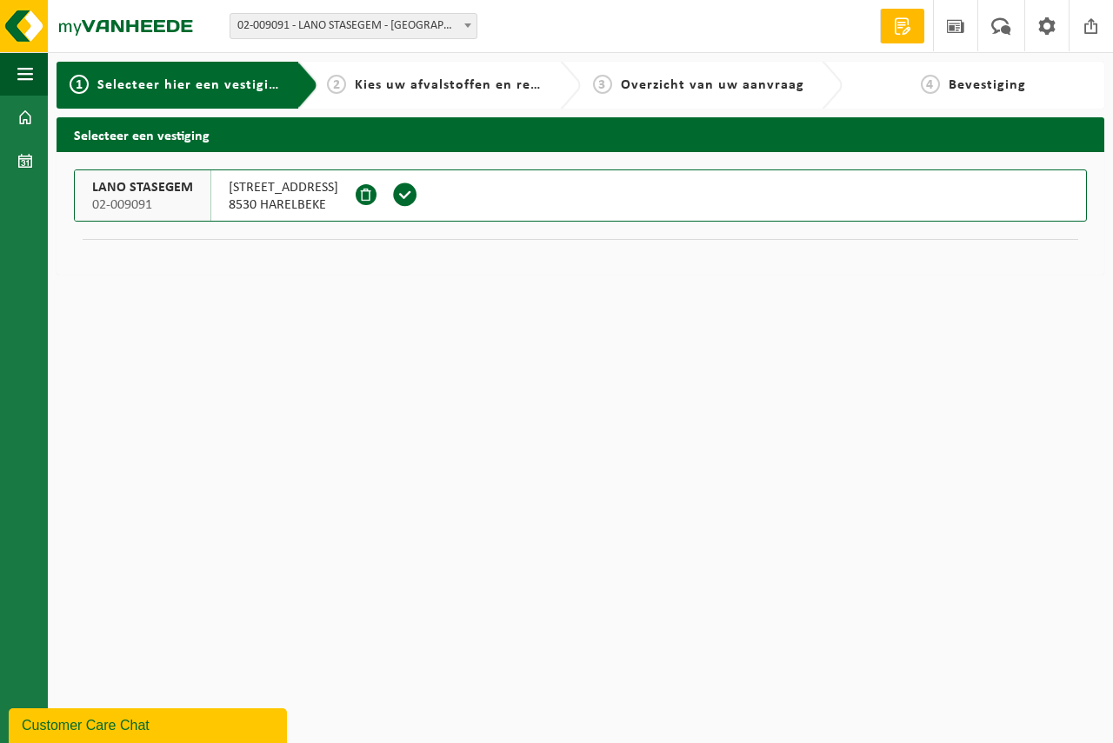
click at [392, 190] on span at bounding box center [405, 195] width 26 height 26
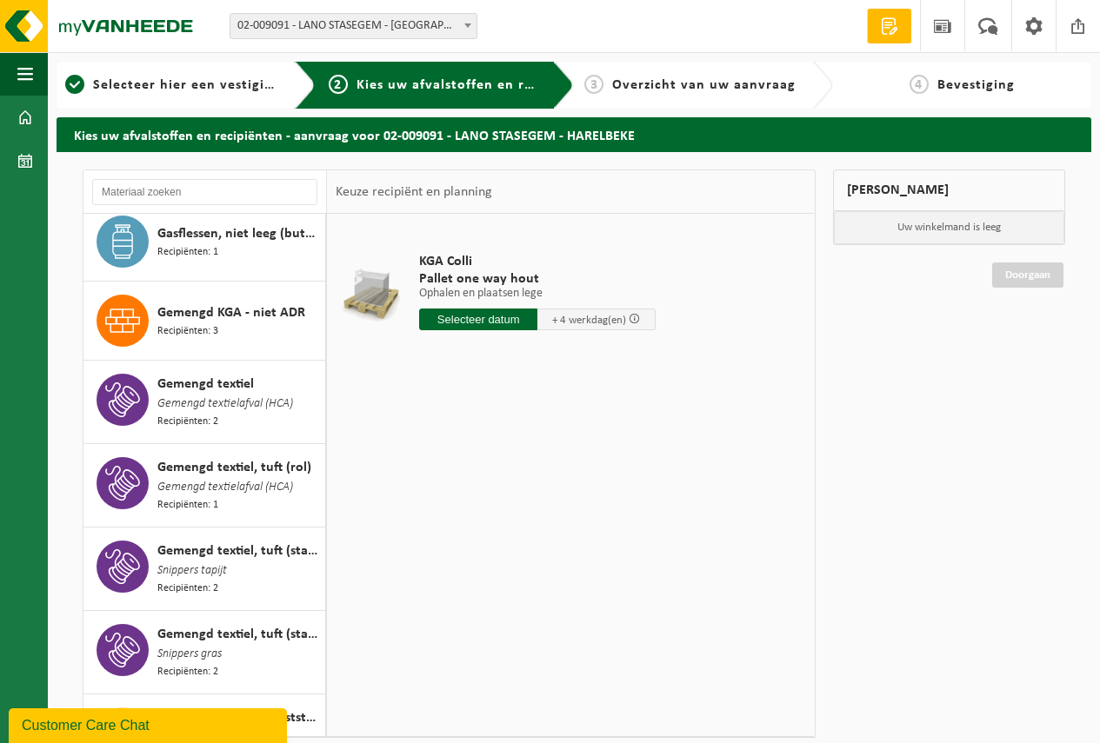
scroll to position [782, 0]
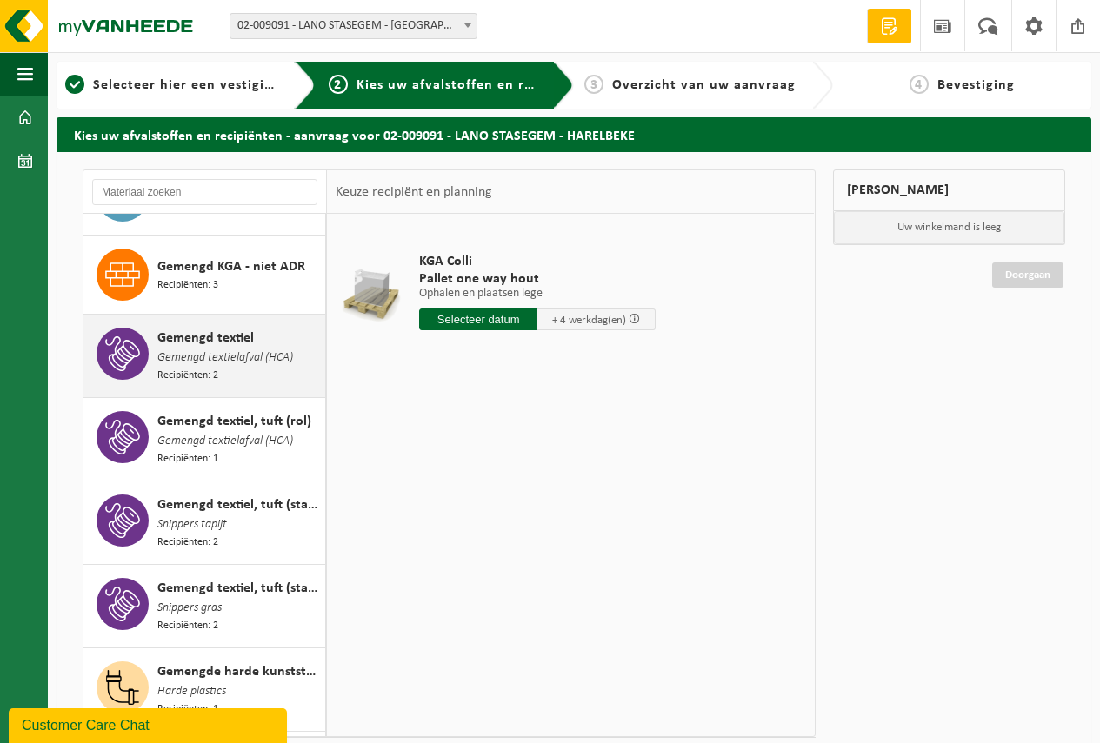
click at [222, 349] on span "Gemengd textielafval (HCA)" at bounding box center [225, 358] width 136 height 19
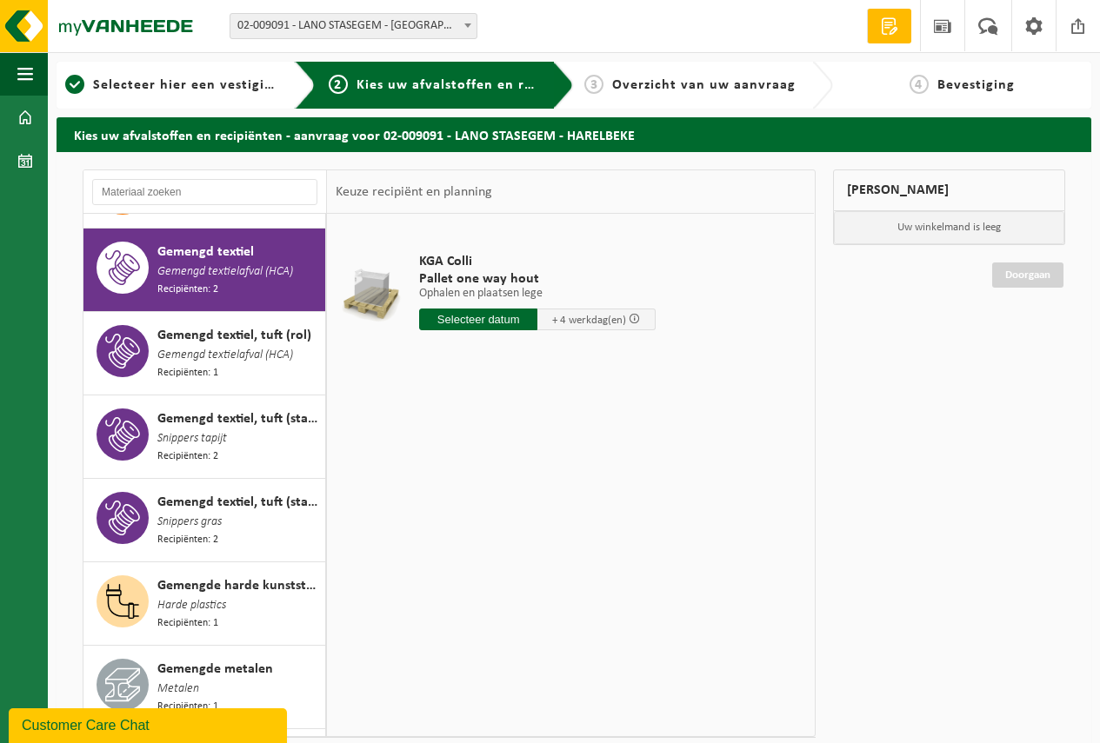
scroll to position [875, 0]
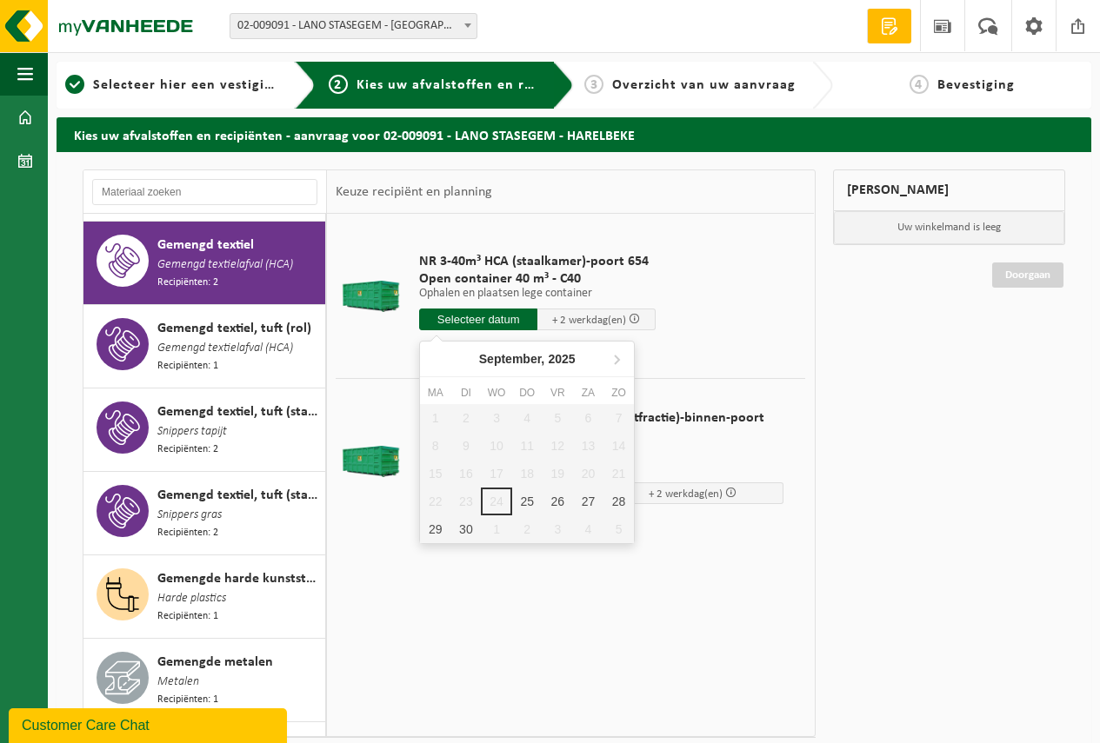
click at [474, 313] on input "text" at bounding box center [478, 320] width 118 height 22
click at [522, 498] on div "25" at bounding box center [527, 502] width 30 height 28
type input "Van 2025-09-25"
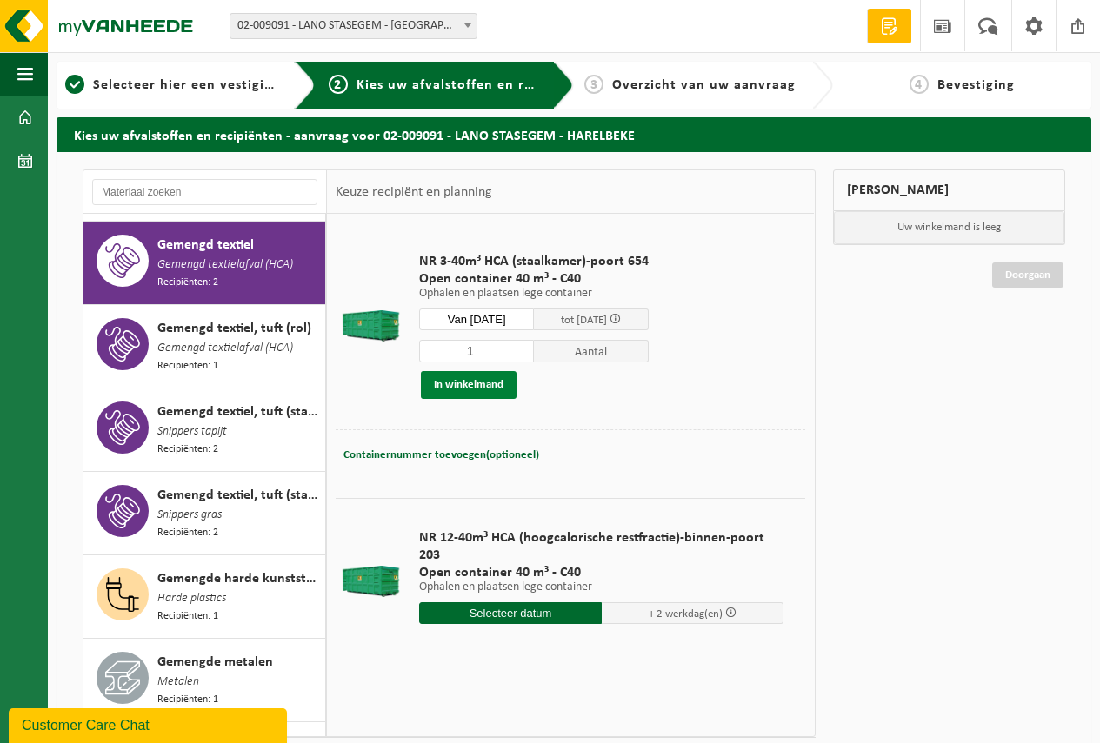
click at [462, 379] on button "In winkelmand" at bounding box center [469, 385] width 96 height 28
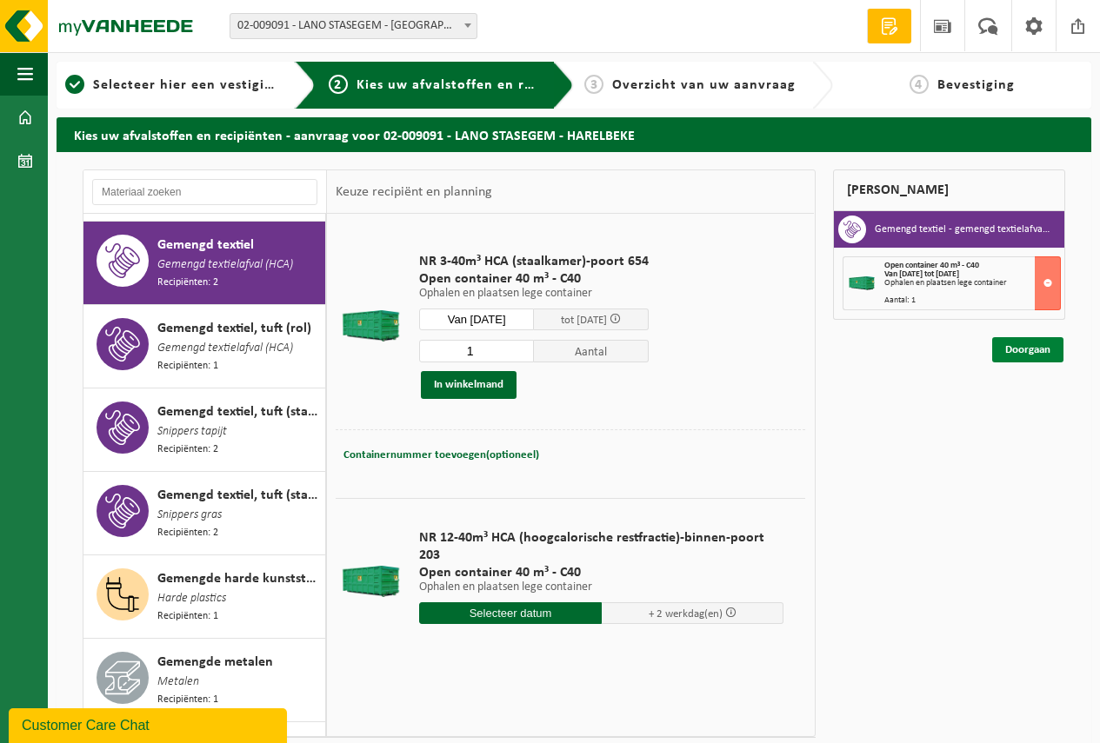
click at [1019, 347] on link "Doorgaan" at bounding box center [1027, 349] width 71 height 25
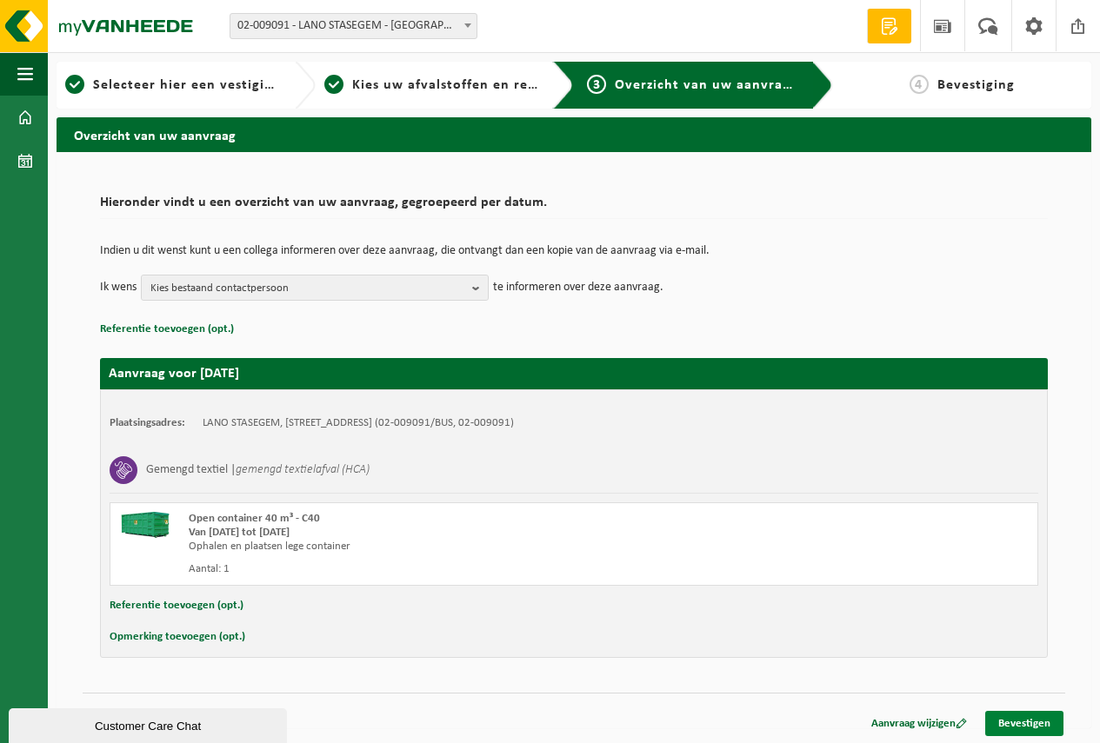
click at [1019, 720] on link "Bevestigen" at bounding box center [1024, 723] width 78 height 25
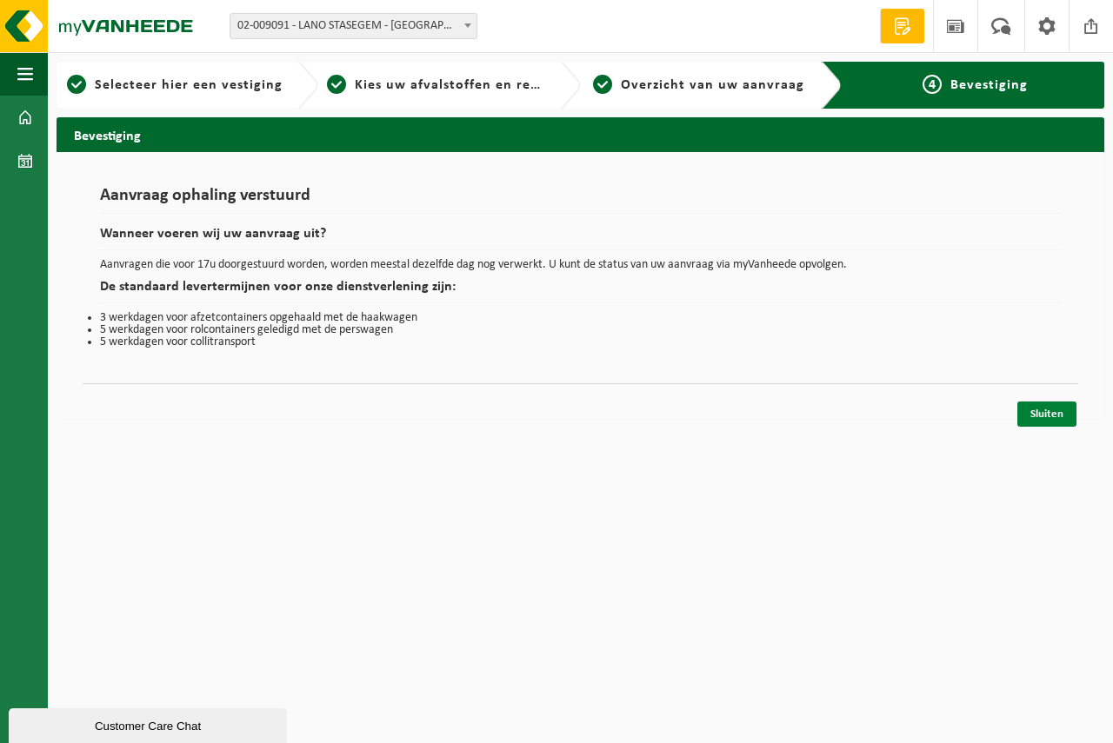
click at [1047, 410] on link "Sluiten" at bounding box center [1046, 414] width 59 height 25
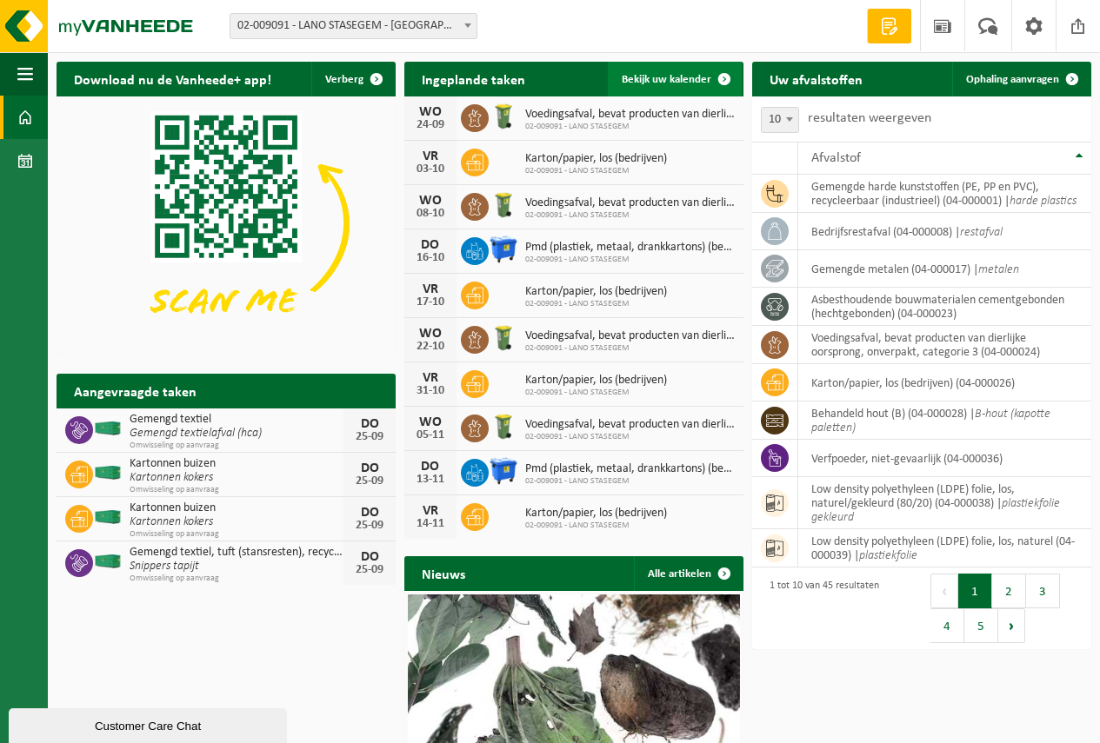
click at [663, 76] on span "Bekijk uw kalender" at bounding box center [667, 79] width 90 height 11
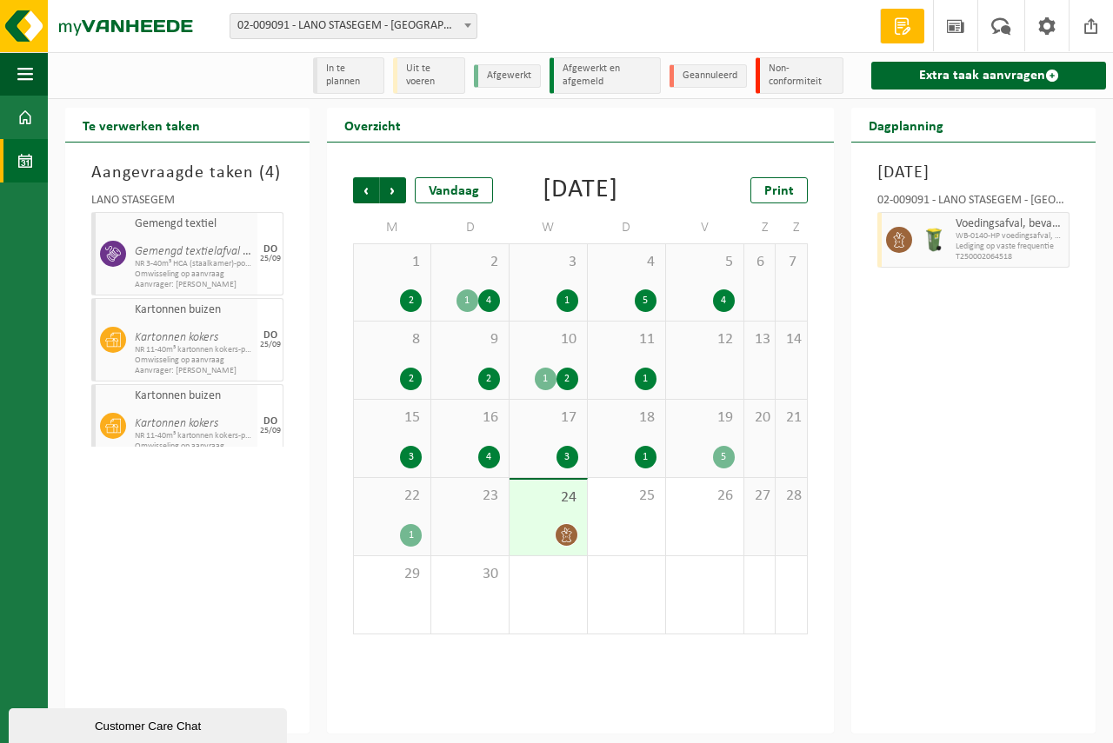
click at [475, 506] on span "23" at bounding box center [470, 496] width 60 height 19
